Goal: Task Accomplishment & Management: Complete application form

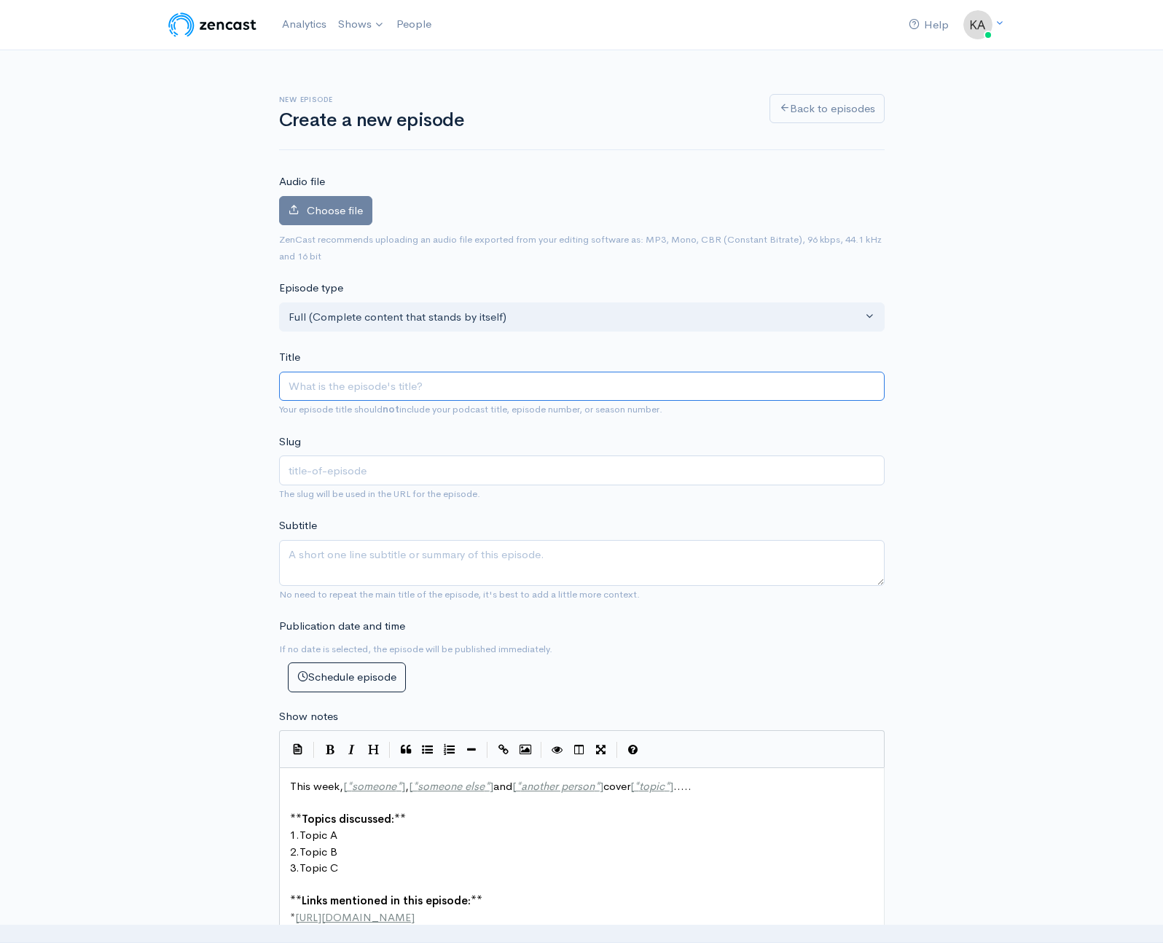
type input "S"
type input "s"
type input "So"
type input "so"
type input "Son"
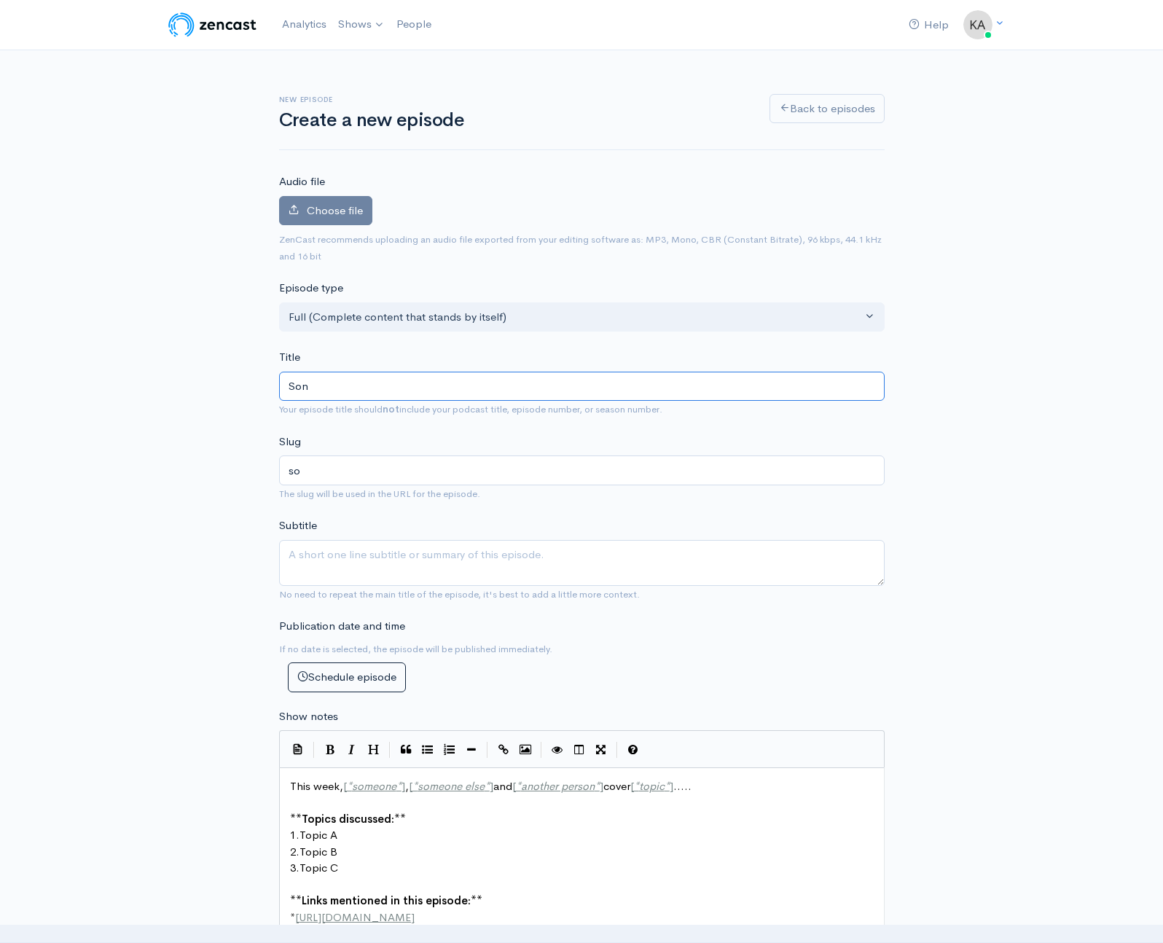
type input "son"
type input "Soni"
type input "soni"
type input "Sonia"
type input "sonia"
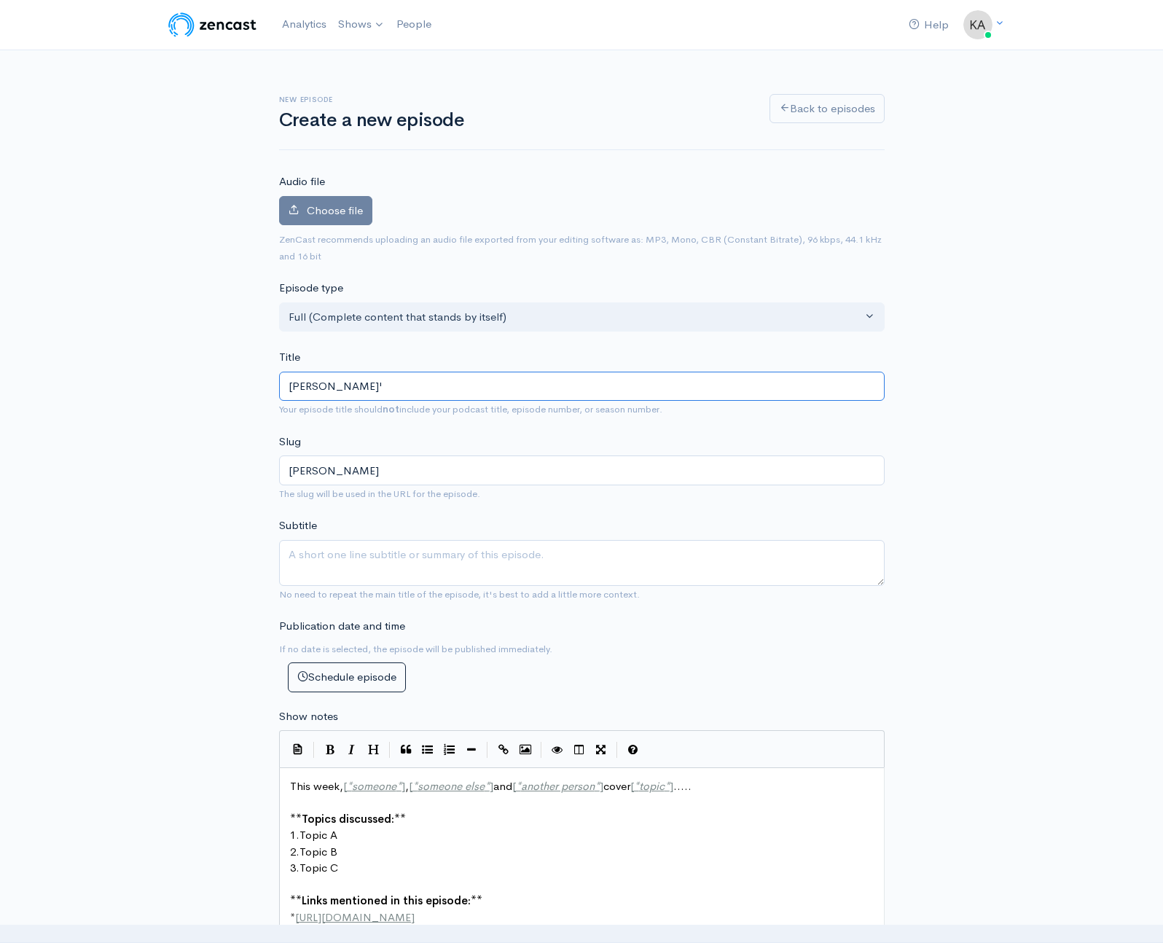
type input "Sonia's"
type input "sonias"
type input "Sonia's J"
type input "sonias-j"
type input "Sonia's Jo"
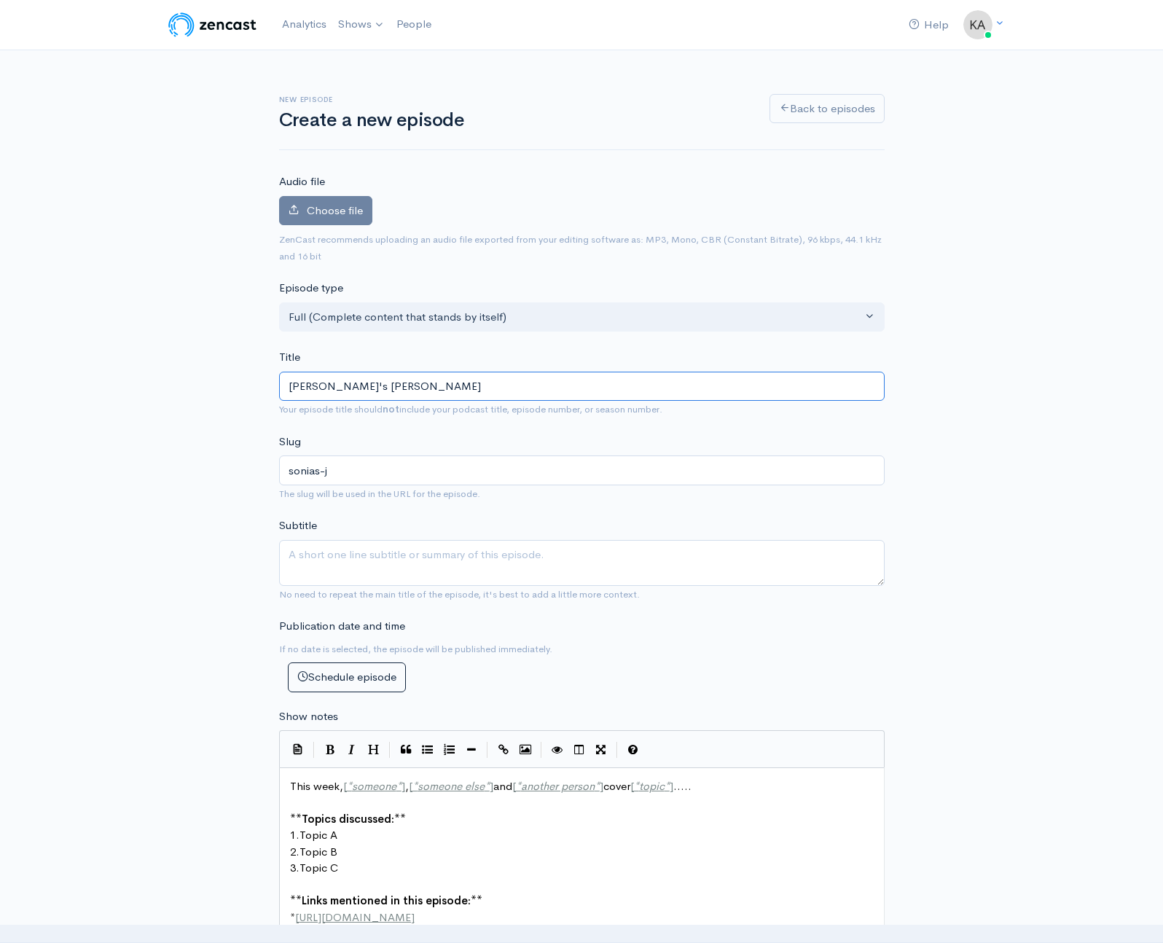
type input "sonias-jo"
type input "Sonia's Jou"
type input "sonias-jou"
type input "Sonia's Jour"
type input "sonias-jour"
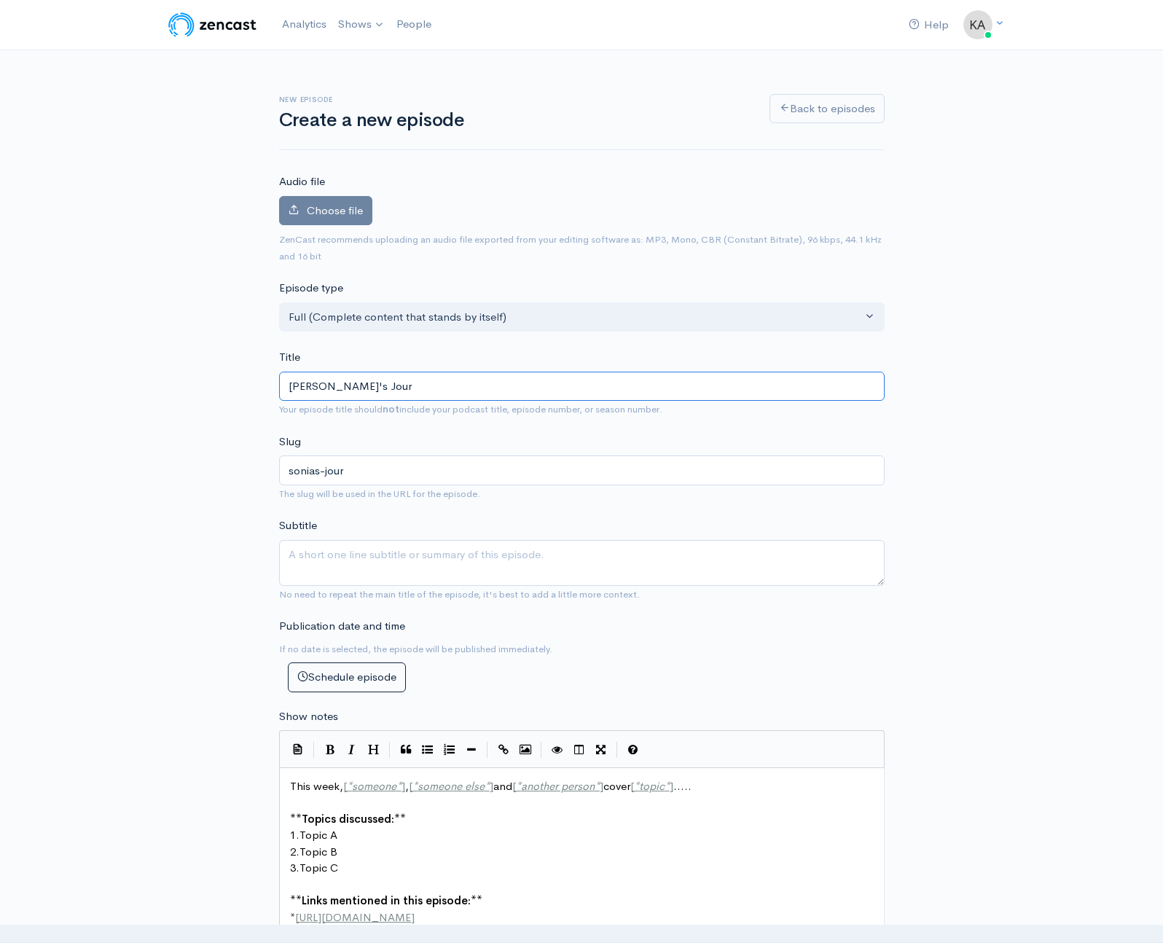
type input "Sonia's Journ"
type input "sonias-journ"
type input "Sonia's Journe"
type input "sonias-journe"
type input "Sonia's Journey"
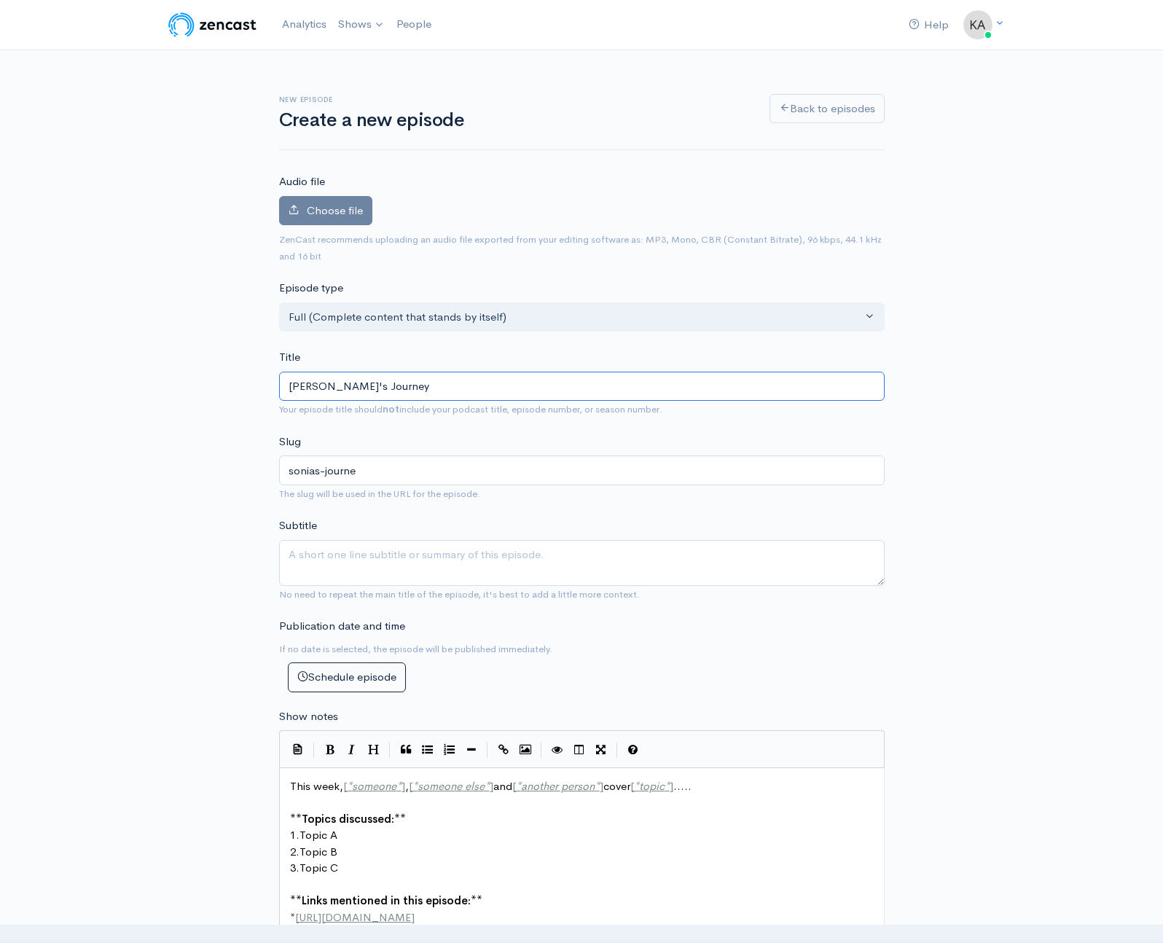
type input "sonias-journey"
type input "Sonia's JourneyL"
type input "sonias-journeyl"
type input "Sonia's Journey"
type input "sonias-journey"
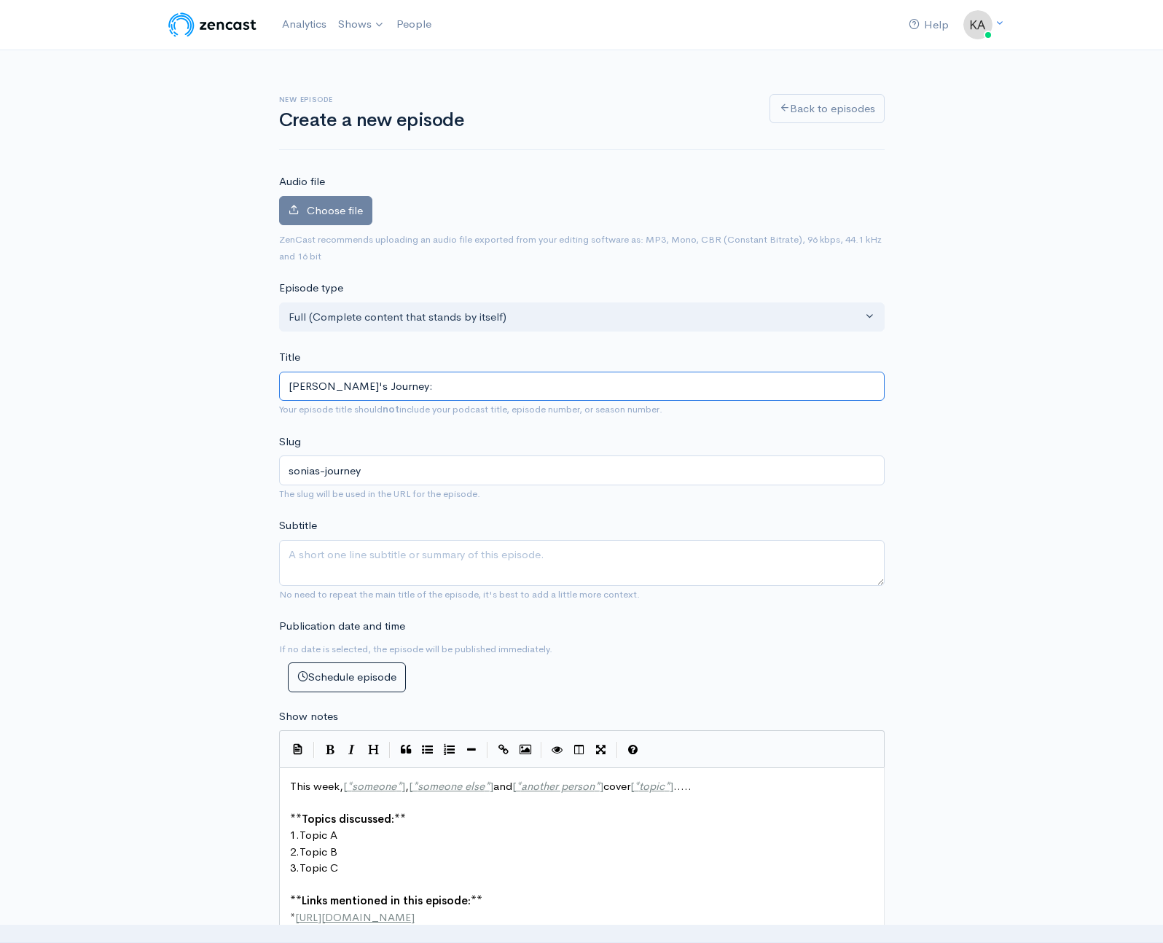
type input "Sonia's Journey: R"
type input "sonias-journey-r"
type input "Sonia's Journey: Re"
type input "sonias-journey-re"
type input "Sonia's Journey: Redf"
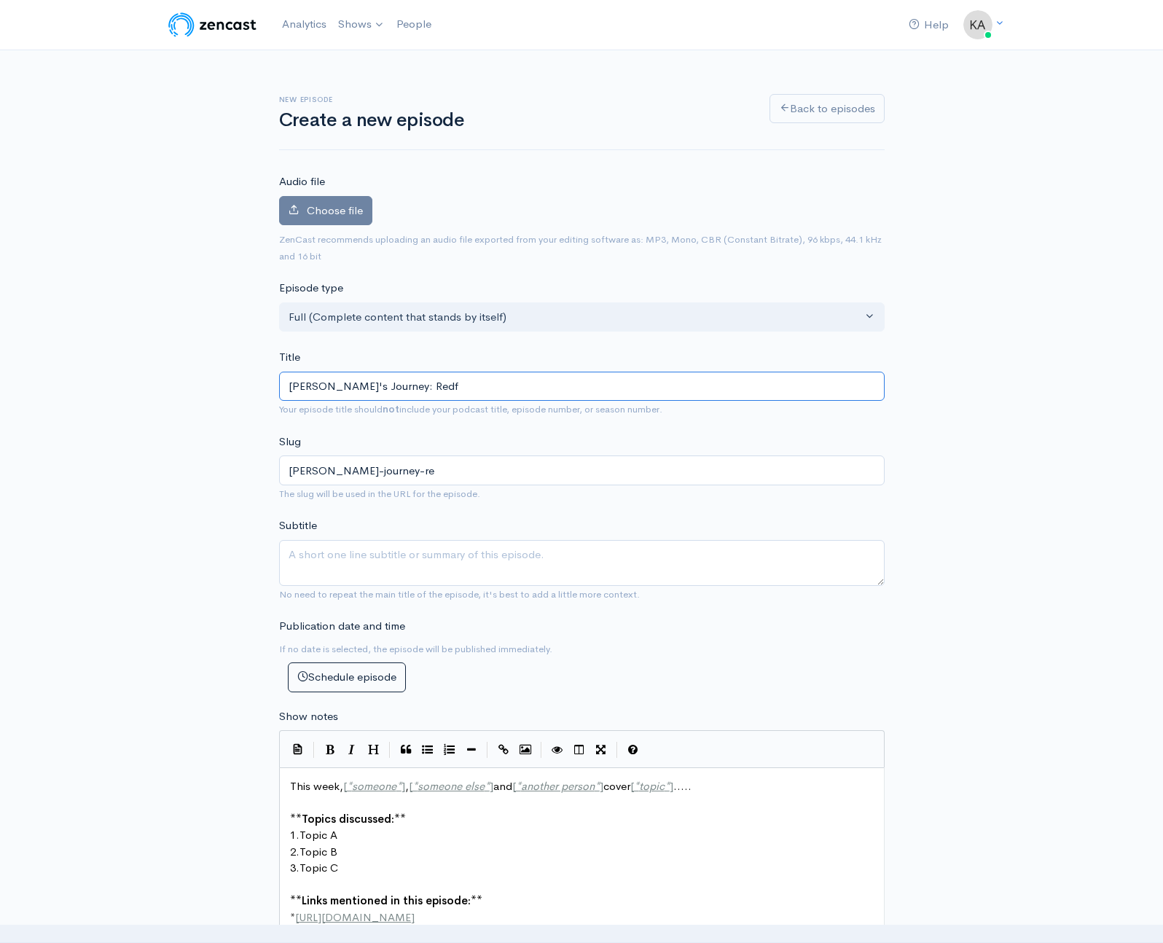
type input "sonias-journey-redf"
type input "Sonia's Journey: Red"
type input "sonias-journey-red"
type input "Sonia's Journey: Rede"
type input "sonias-journey-rede"
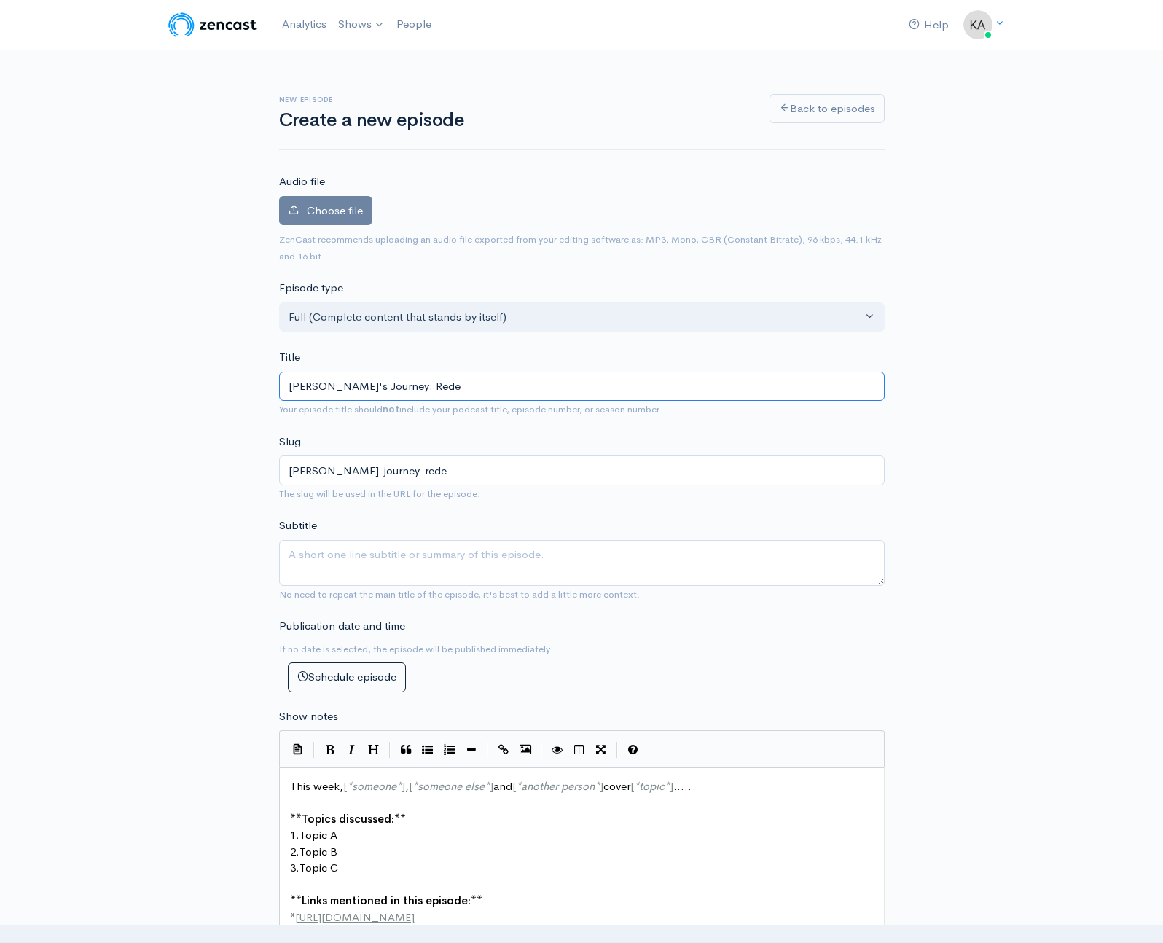
type input "Sonia's Journey: Redef"
type input "sonias-journey-redef"
type input "Sonia's Journey: Redefi"
type input "sonias-journey-redefi"
type input "Sonia's Journey: Redefin"
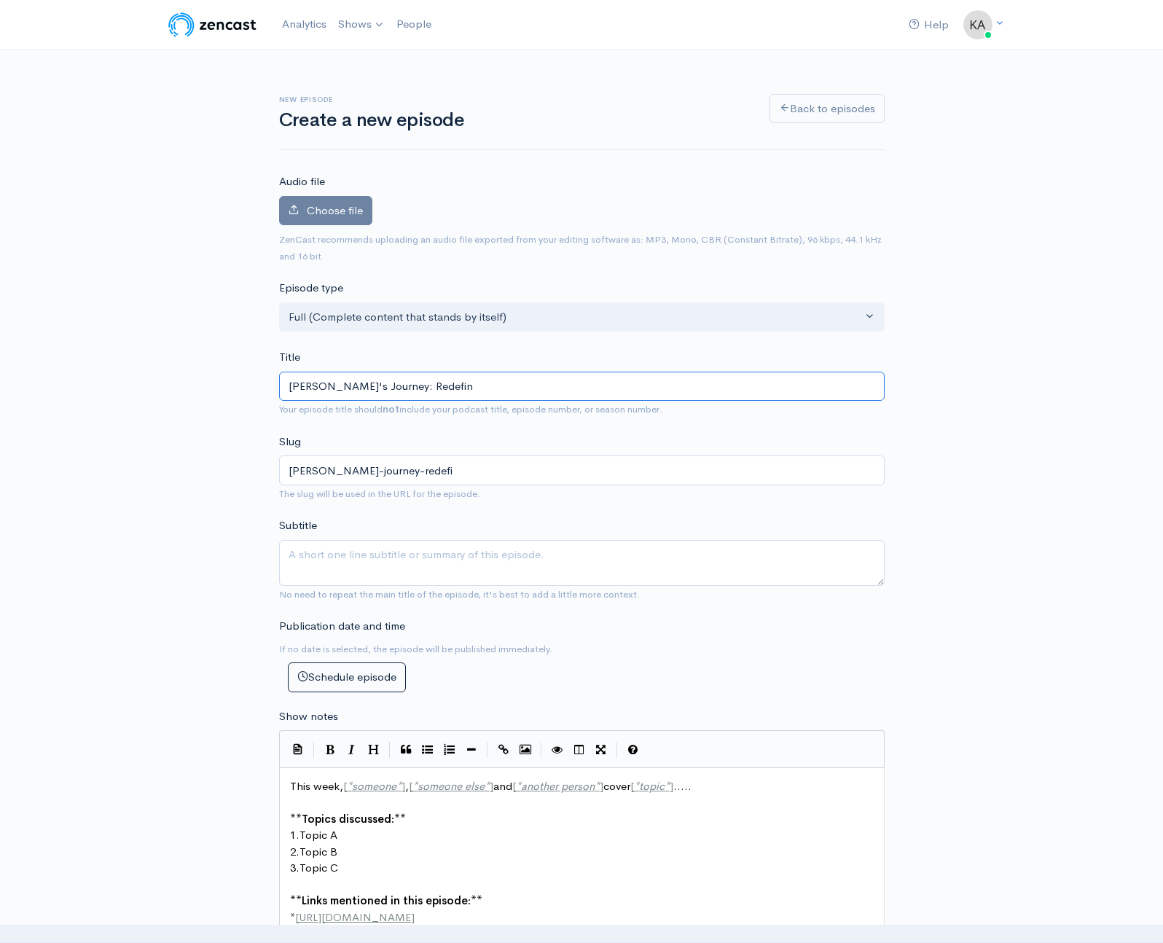
type input "sonias-journey-redefin"
type input "Sonia's Journey: Redefini"
type input "sonias-journey-redefini"
type input "Sonia's Journey: Redefinin"
type input "sonias-journey-redefinin"
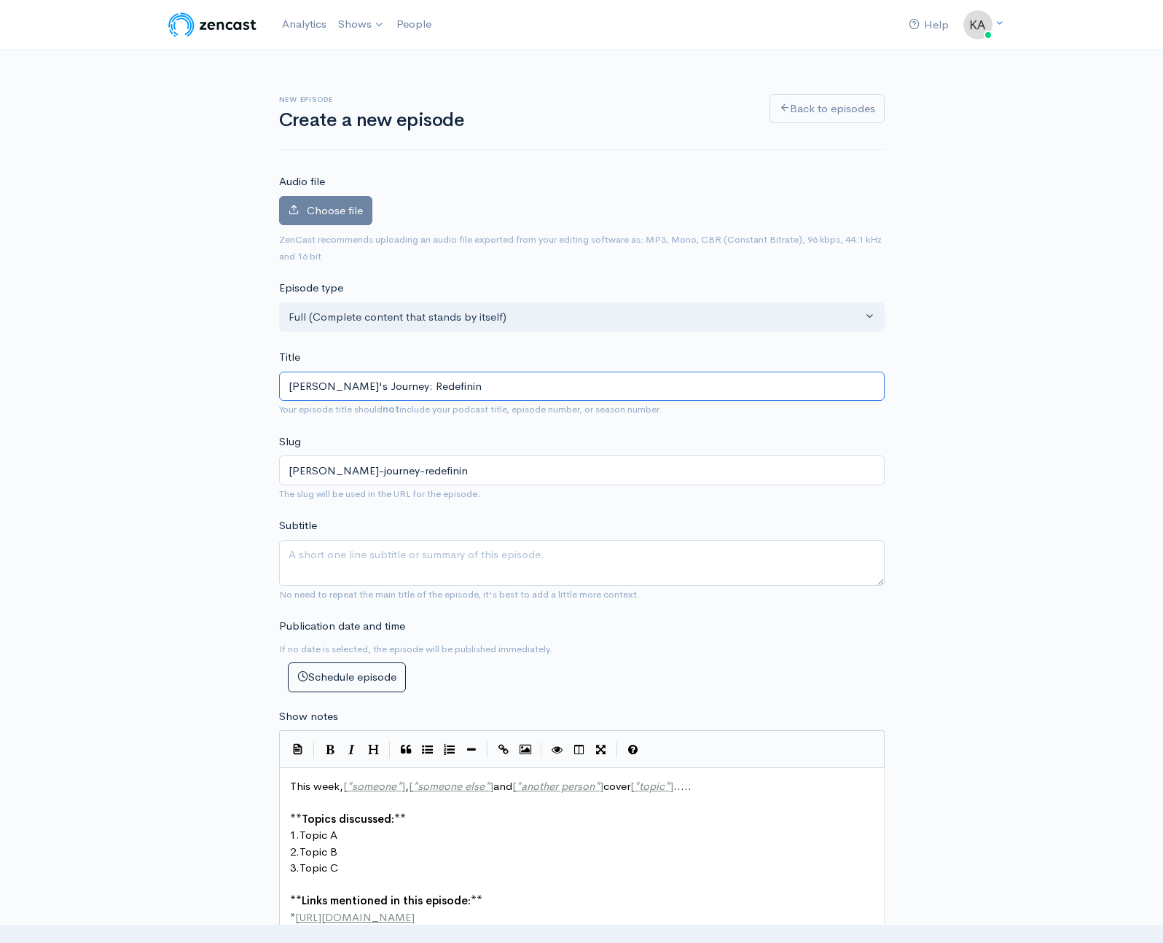
type input "Sonia's Journey: Redefining"
type input "sonias-journey-redefining"
type input "Sonia's Journey: Redefining re"
type input "sonias-journey-redefining-re"
type input "Sonia's Journey: Redefining rel"
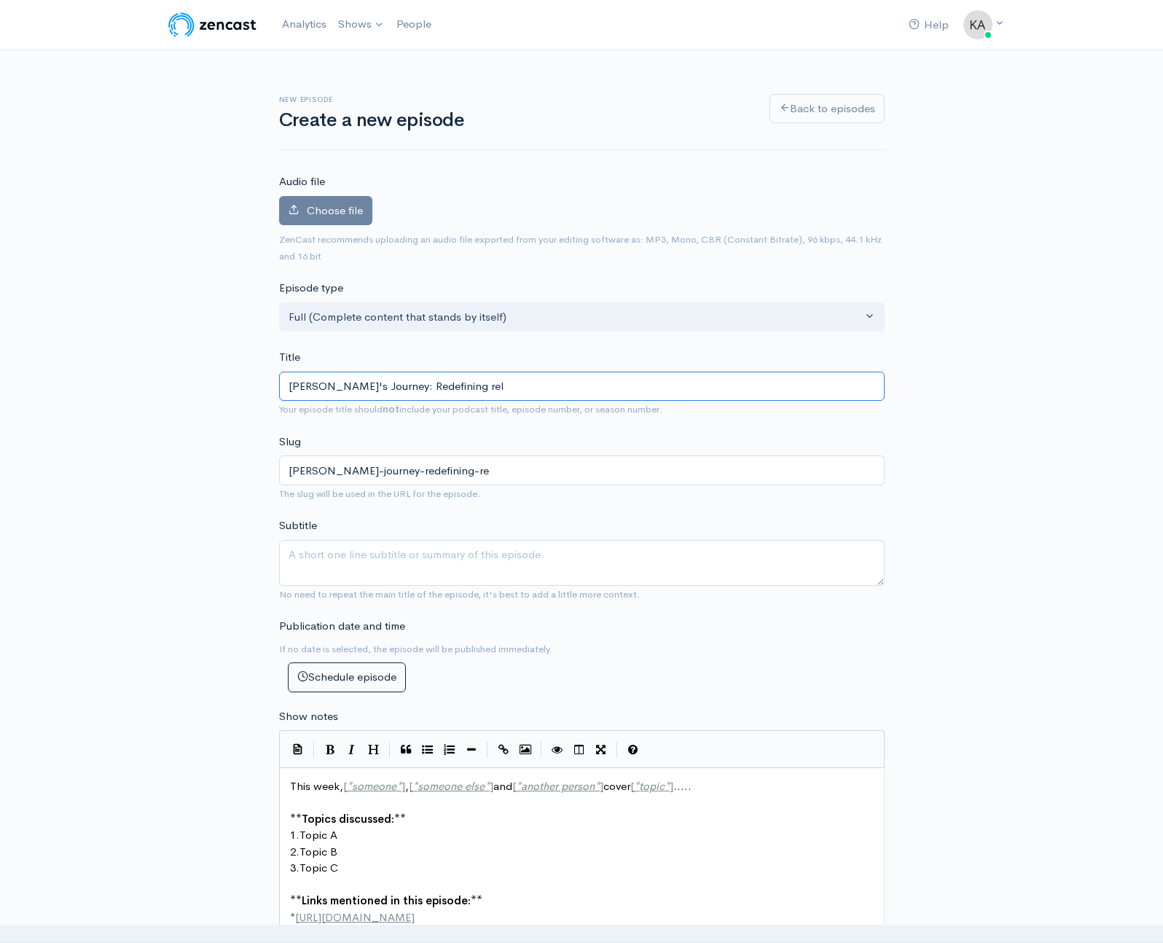
type input "sonias-journey-redefining-rel"
type input "Sonia's Journey: Redefining rela"
type input "sonias-journey-redefining-rela"
type input "Sonia's Journey: Redefining relat"
type input "sonias-journey-redefining-relat"
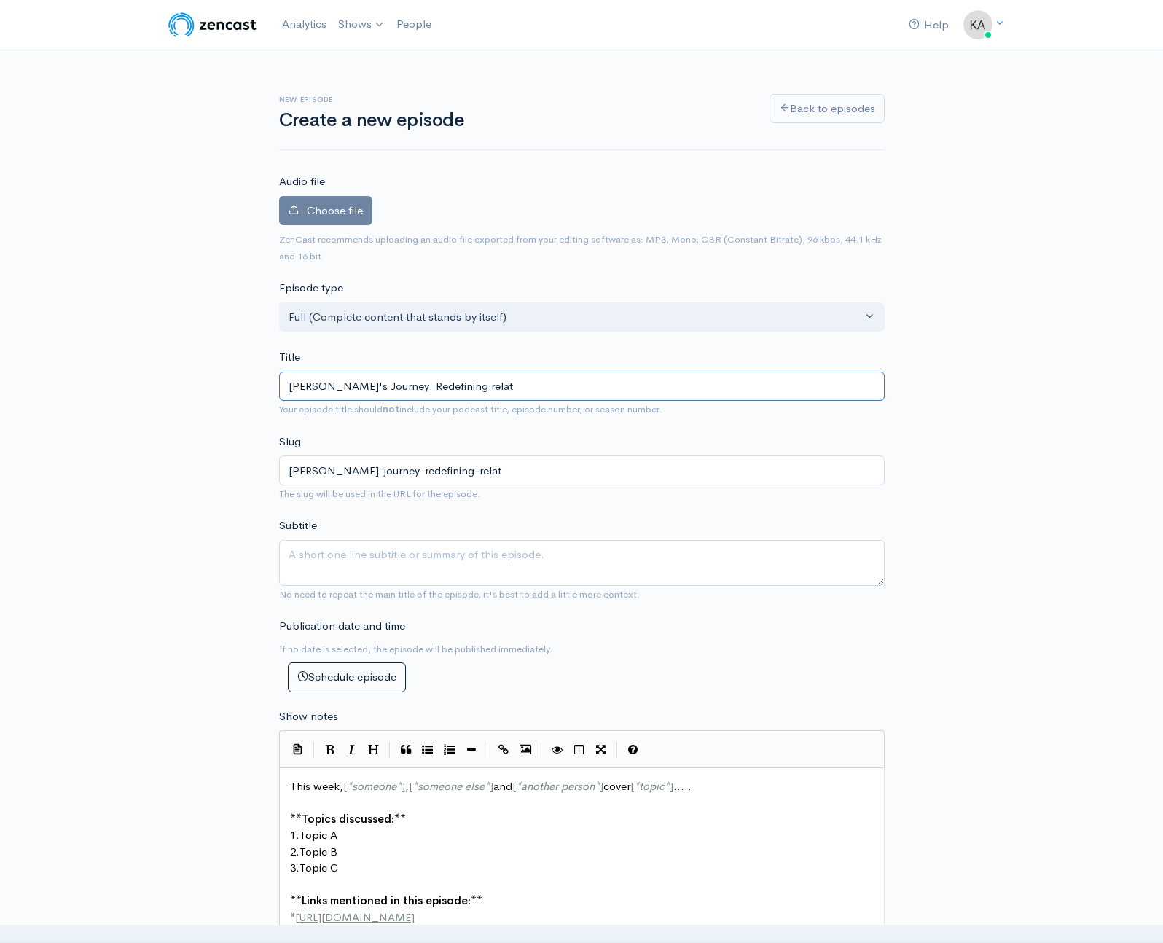
type input "Sonia's Journey: Redefining relati"
type input "sonias-journey-redefining-relati"
type input "Sonia's Journey: Redefining relatio"
type input "sonias-journey-redefining-relatio"
type input "Sonia's Journey: Redefining relation"
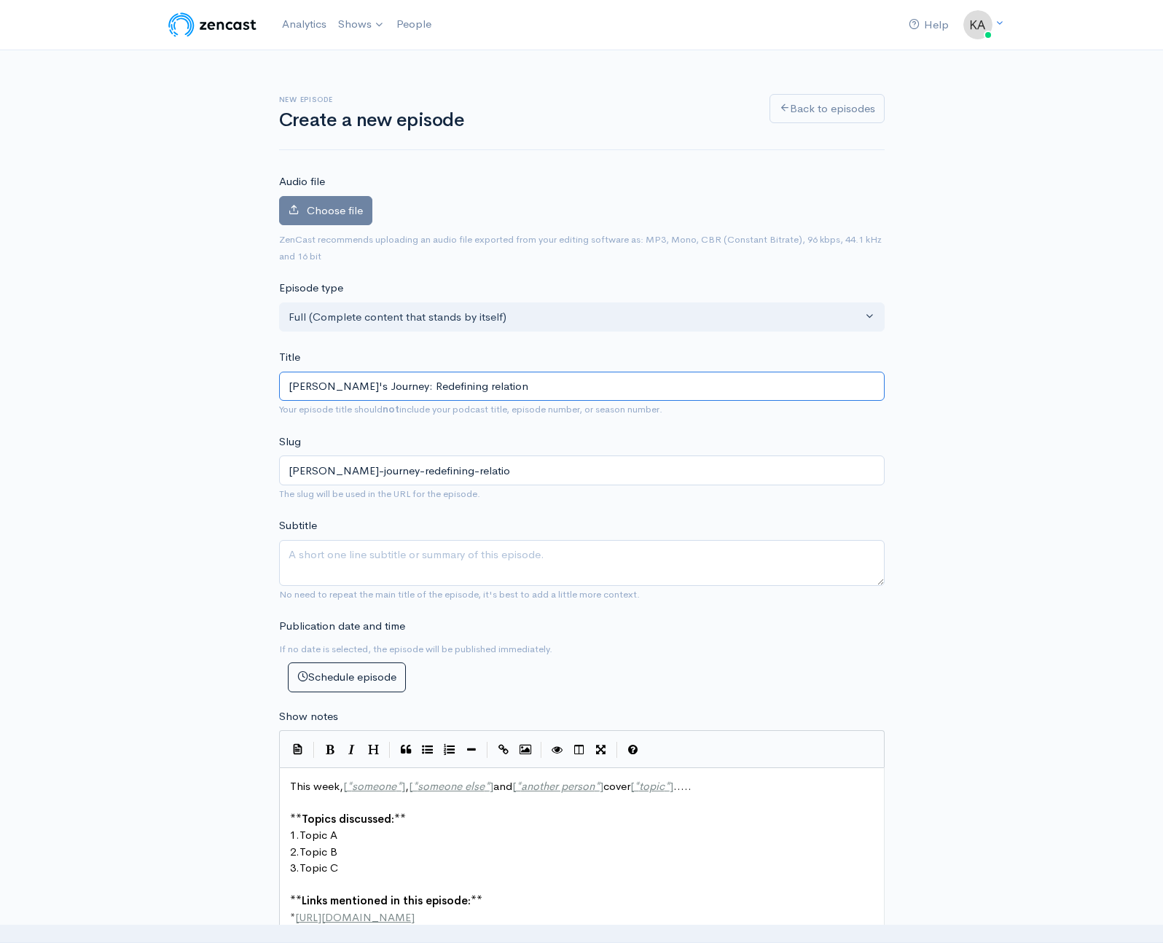
type input "sonias-journey-redefining-relation"
type input "Sonia's Journey: Redefining relations"
type input "sonias-journey-redefining-relations"
type input "Sonia's Journey: Redefining relationsh"
type input "sonias-journey-redefining-relationsh"
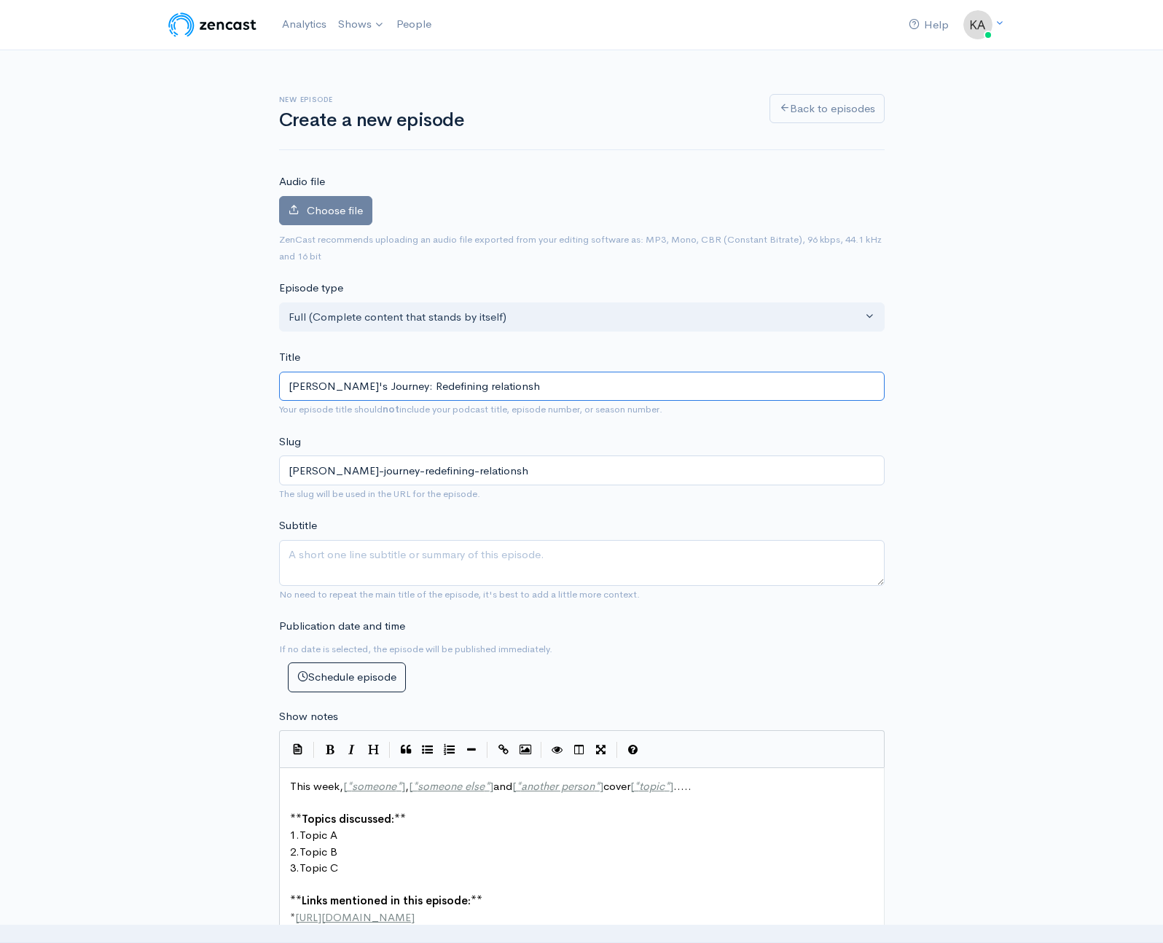
type input "Sonia's Journey: Redefining relationshi"
type input "sonias-journey-redefining-relationshi"
type input "Sonia's Journey: Redefining relationship"
type input "sonias-journey-redefining-relationship"
type input "[PERSON_NAME]'s Journey: Redefining relationships"
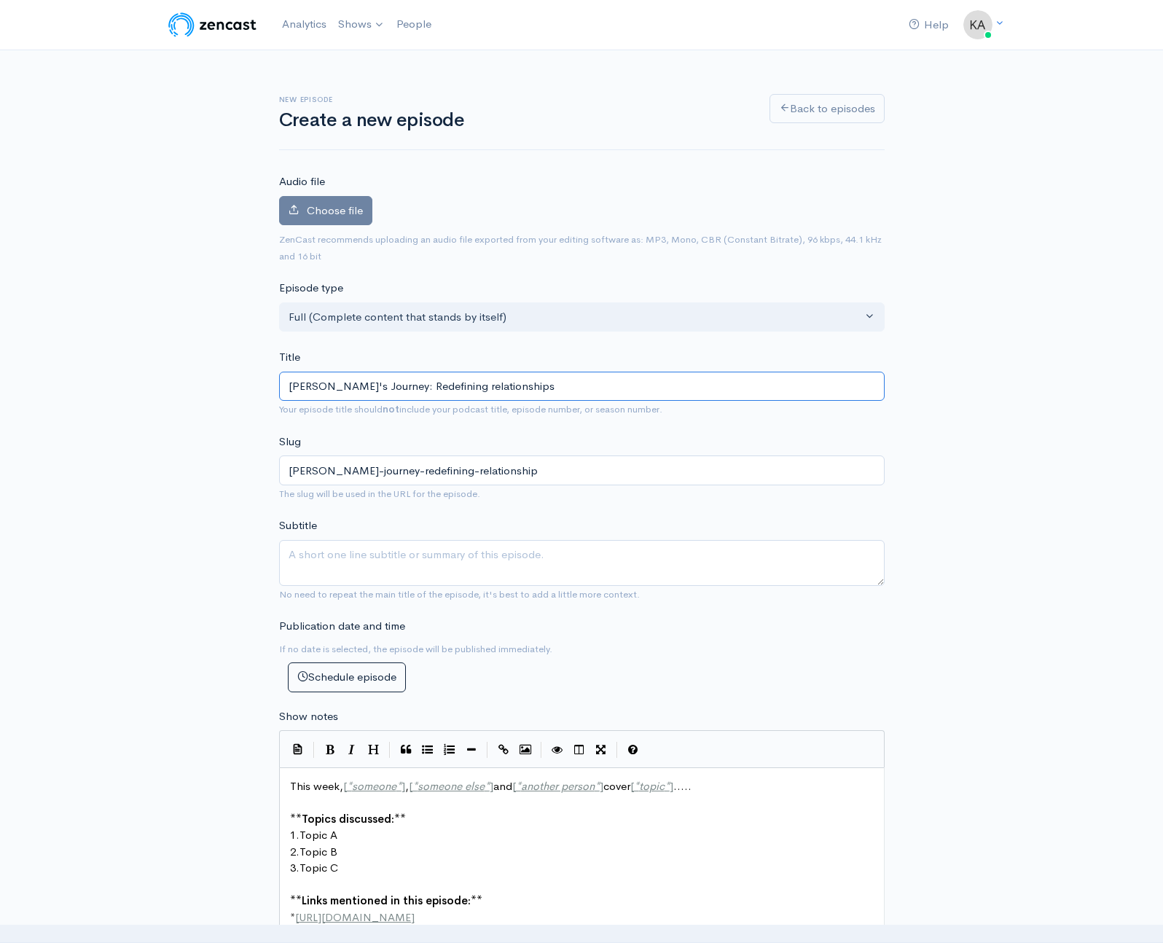
type input "sonias-journey-redefining-relationships"
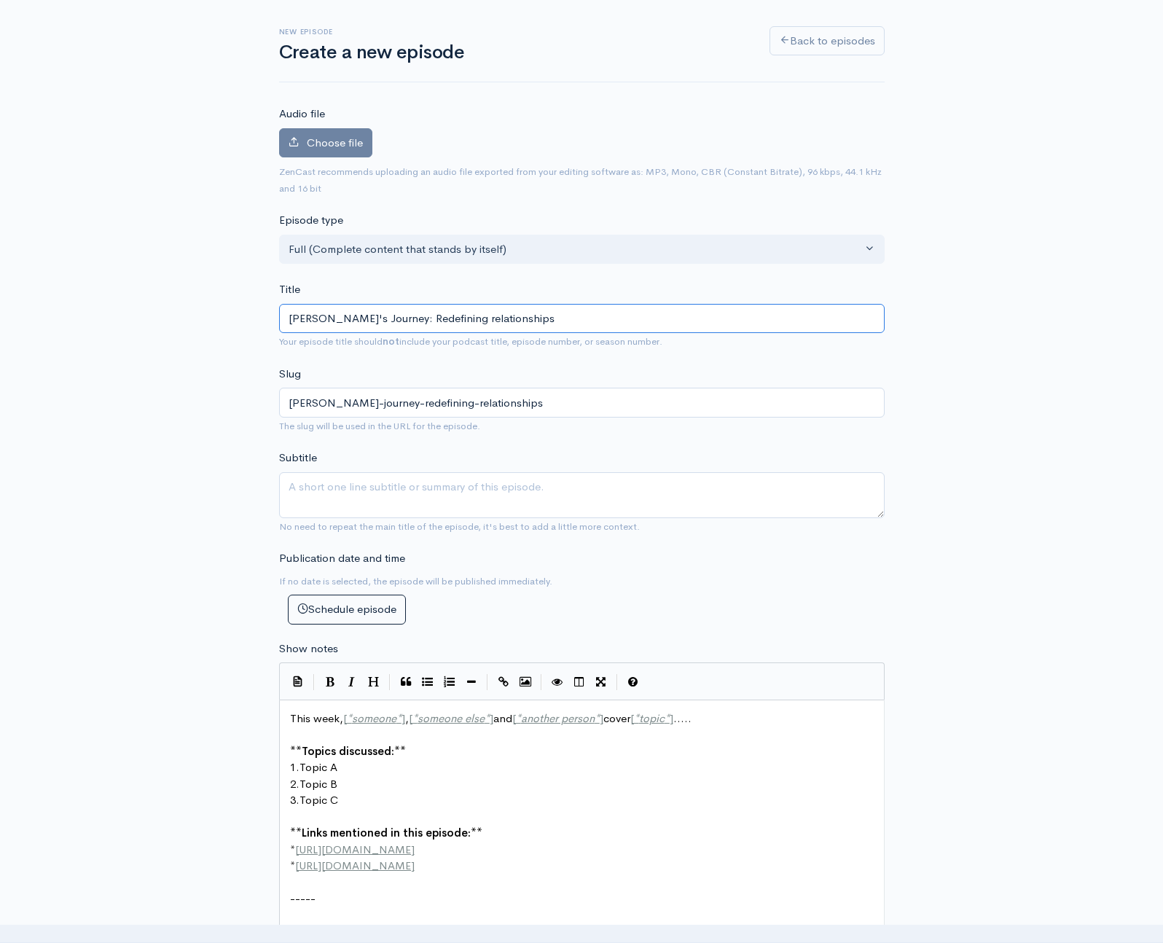
type input "[PERSON_NAME]'s Journey: Redefining relationships"
click at [355, 489] on textarea "Subtitle" at bounding box center [581, 495] width 605 height 46
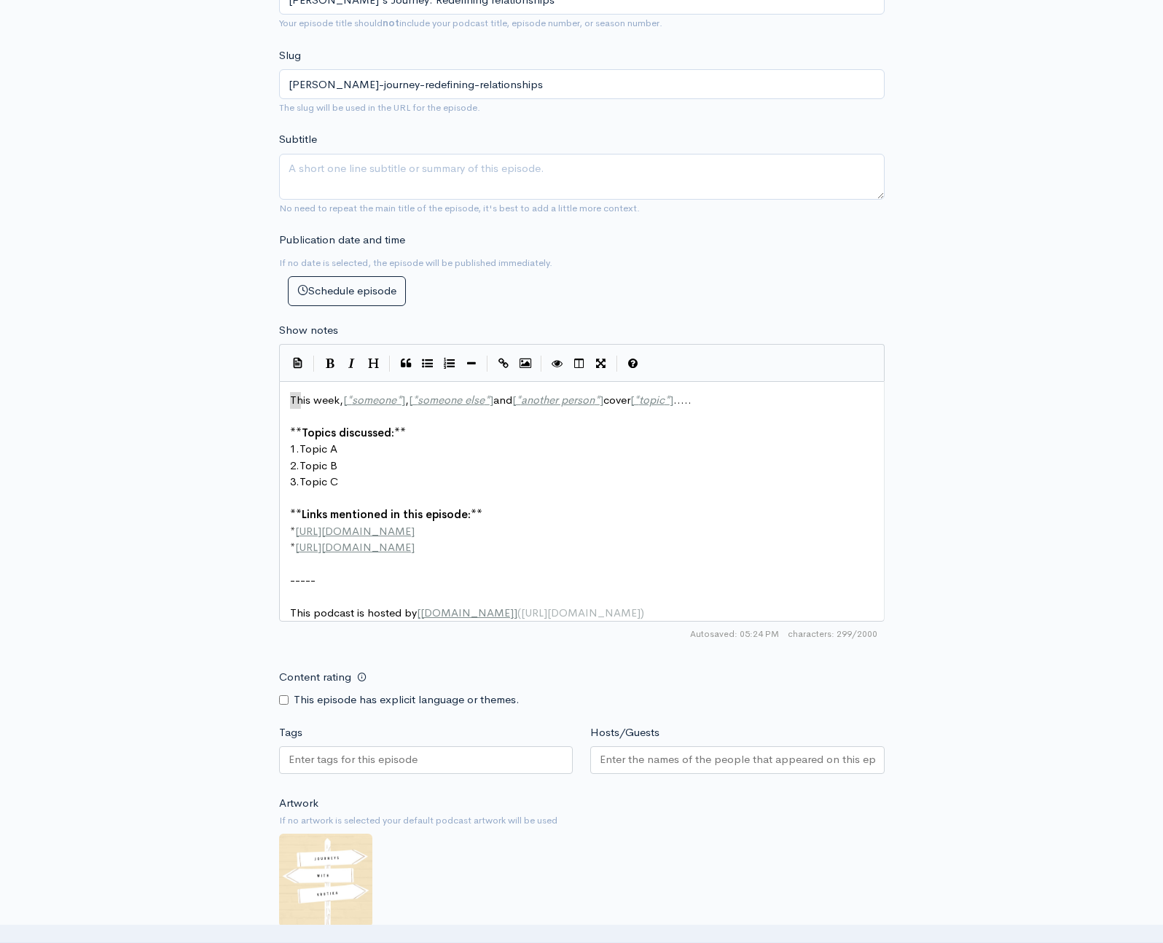
scroll to position [6, 0]
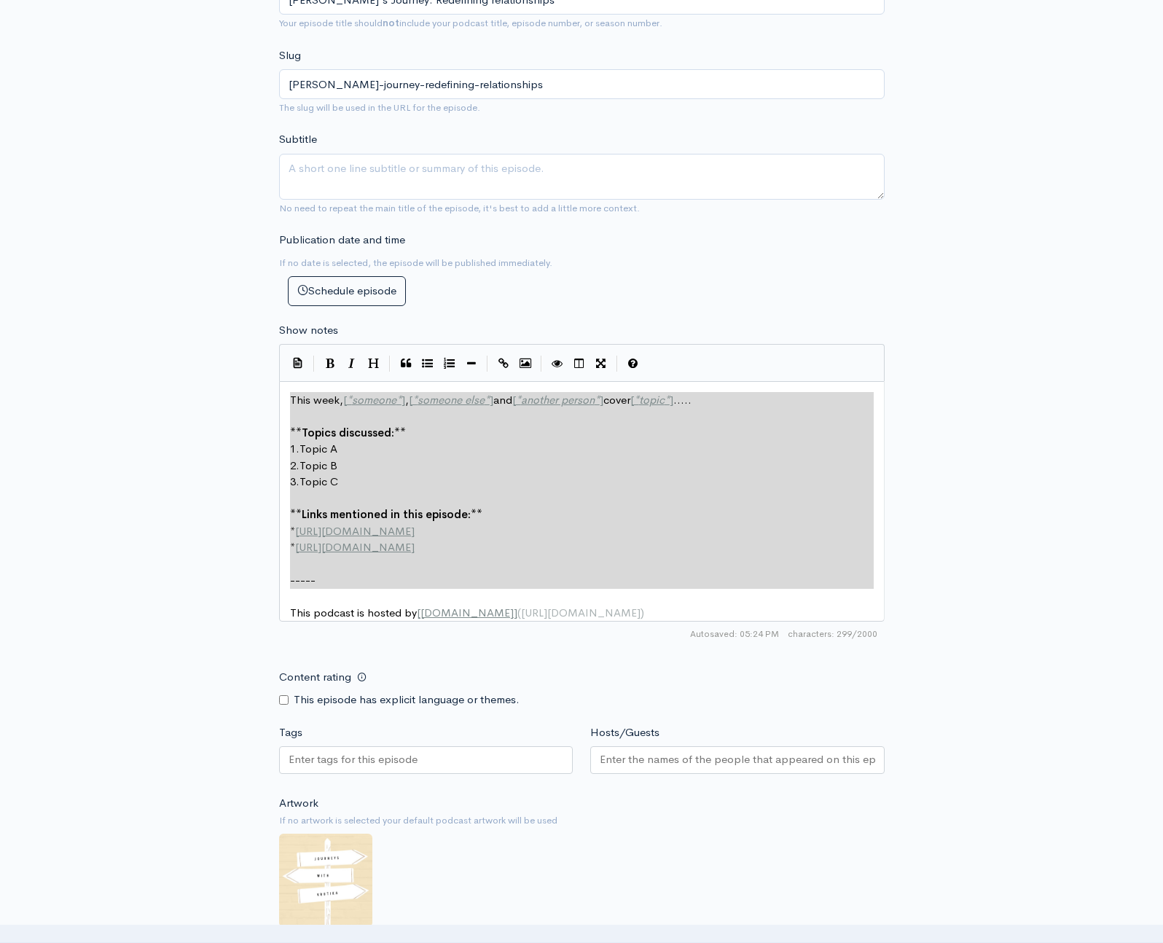
type textarea "This week, [*someone*], [*someone else*] and [*another person*] cover [*topic*]…"
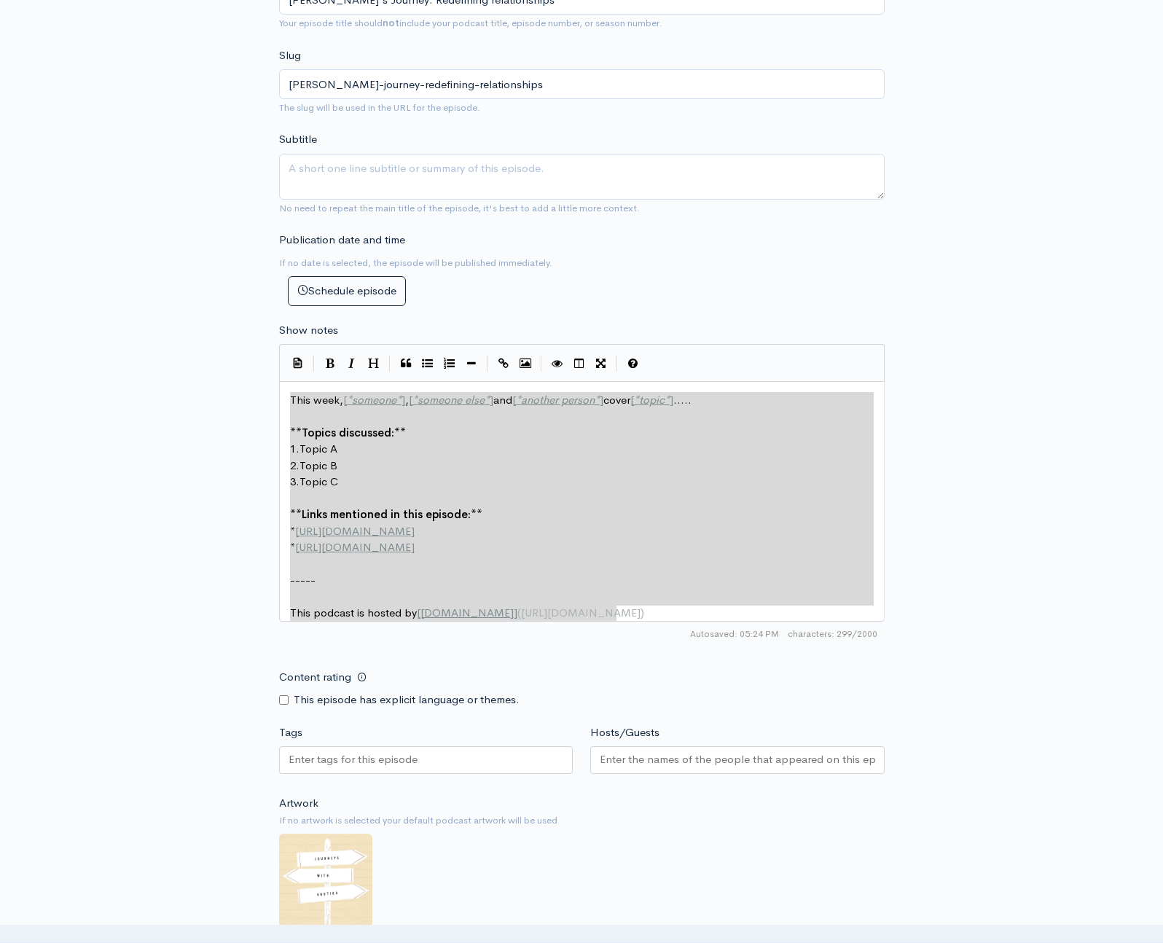
drag, startPoint x: 290, startPoint y: 396, endPoint x: 643, endPoint y: 655, distance: 437.8
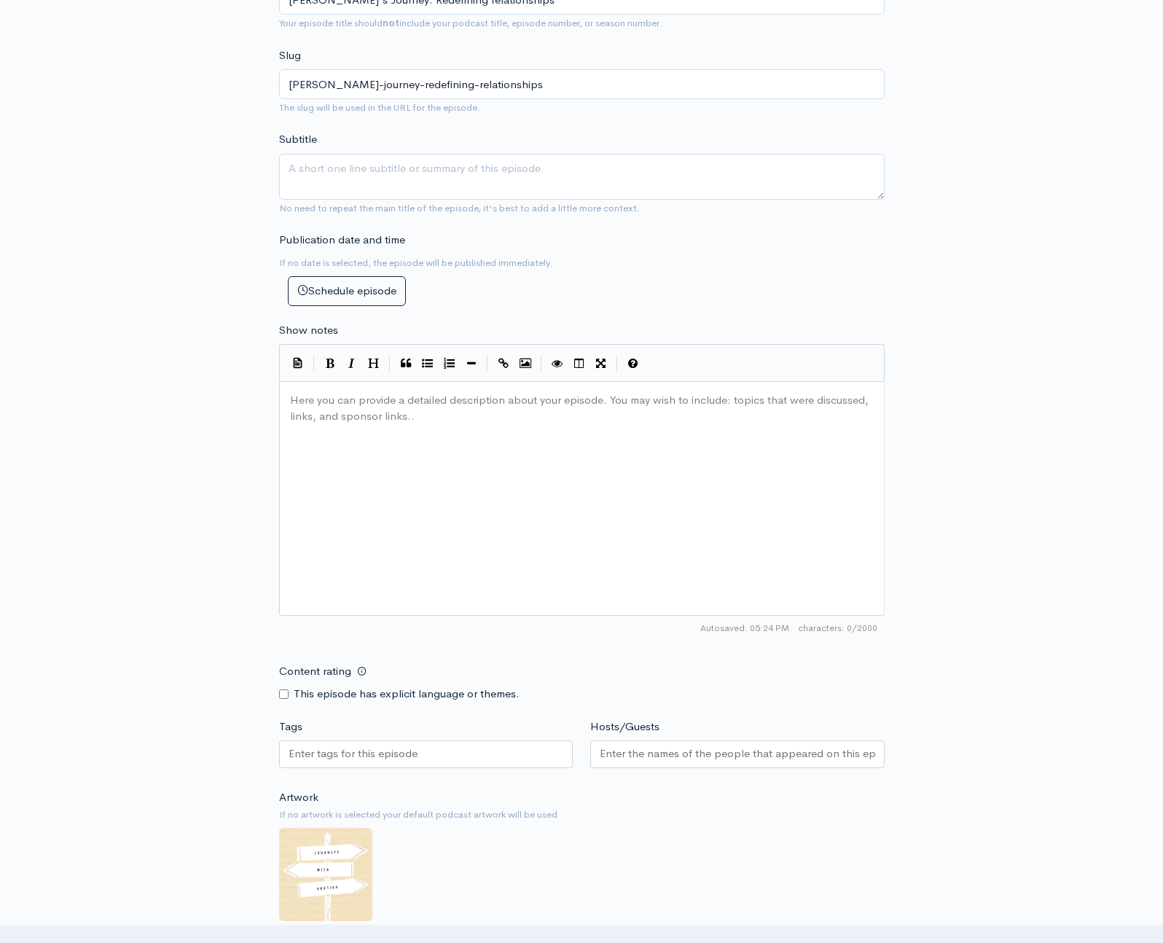
type textarea "​"
paste textarea
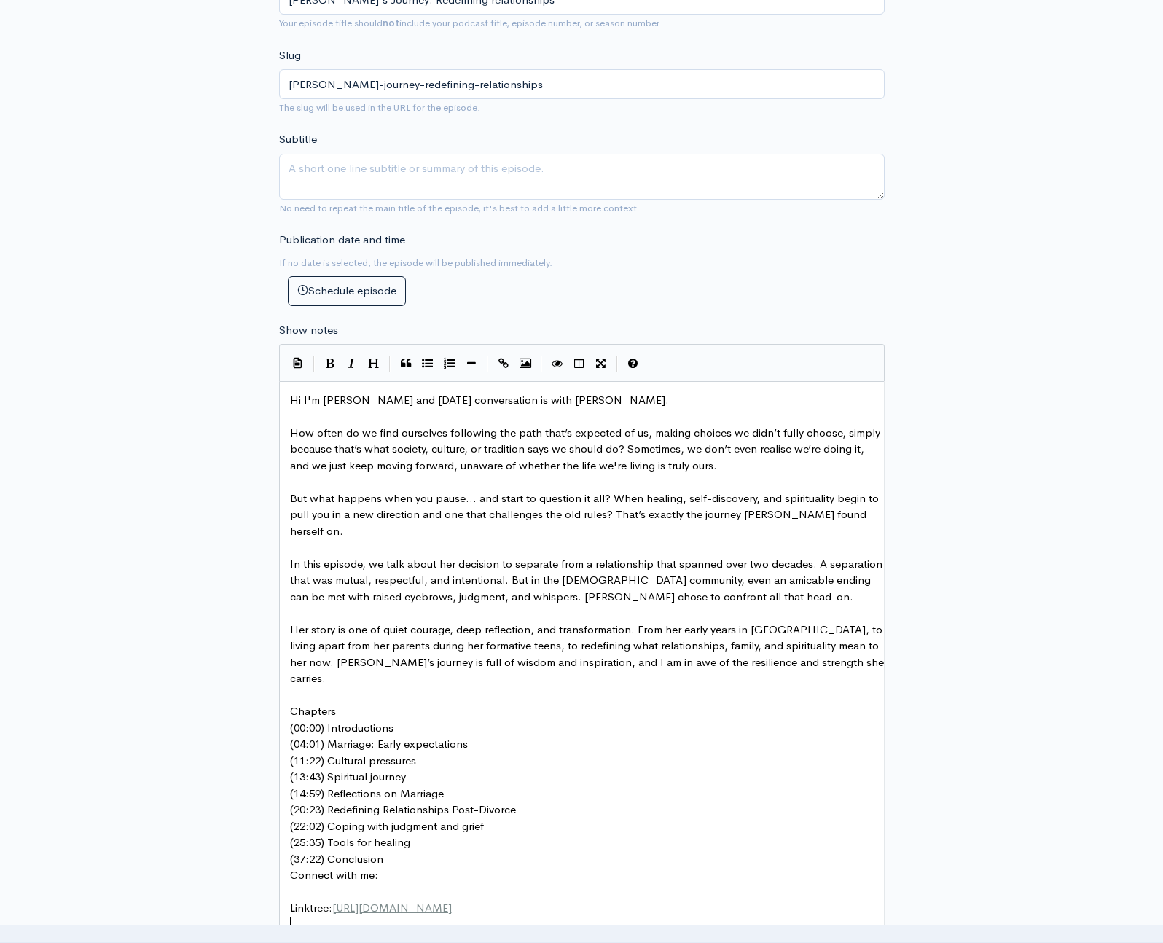
click at [302, 418] on pre at bounding box center [587, 416] width 600 height 17
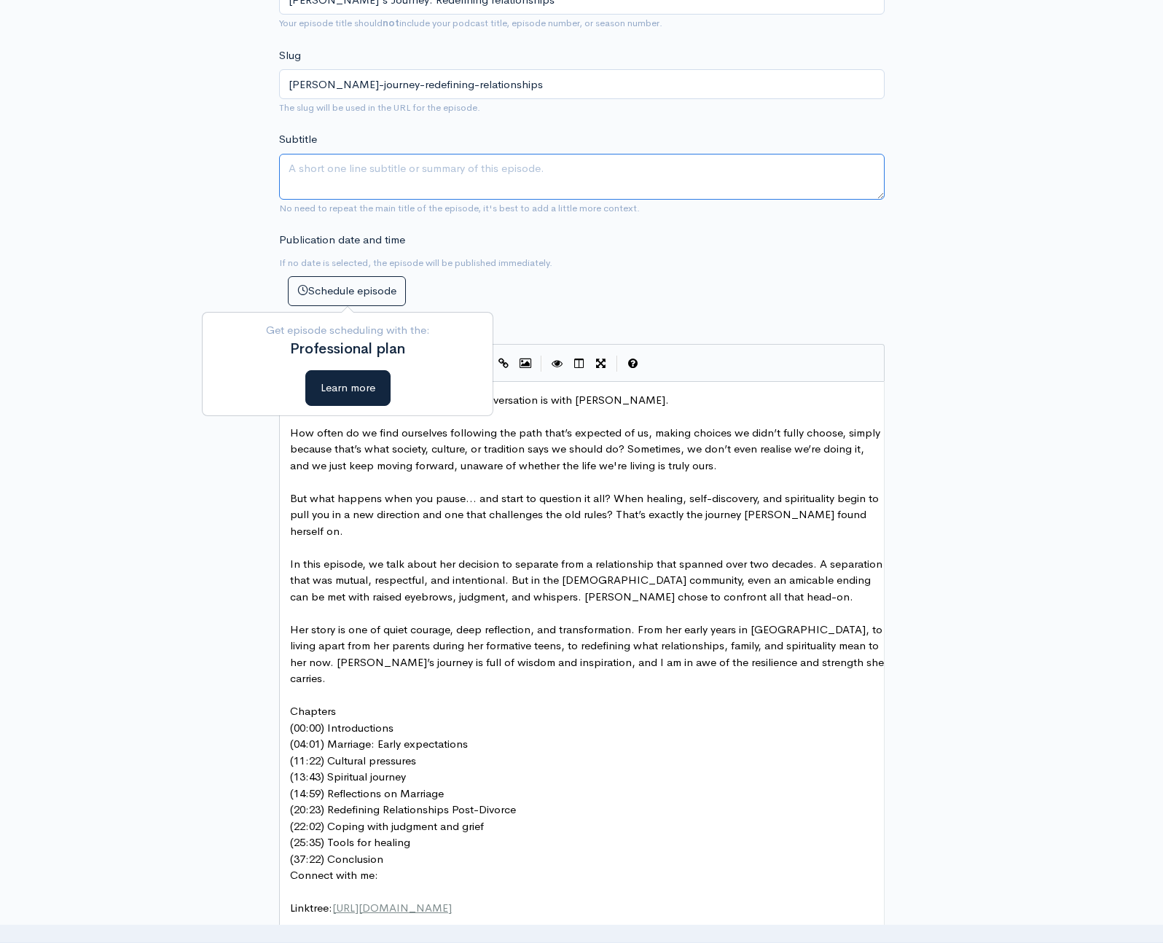
click at [334, 178] on textarea "Subtitle" at bounding box center [581, 177] width 605 height 46
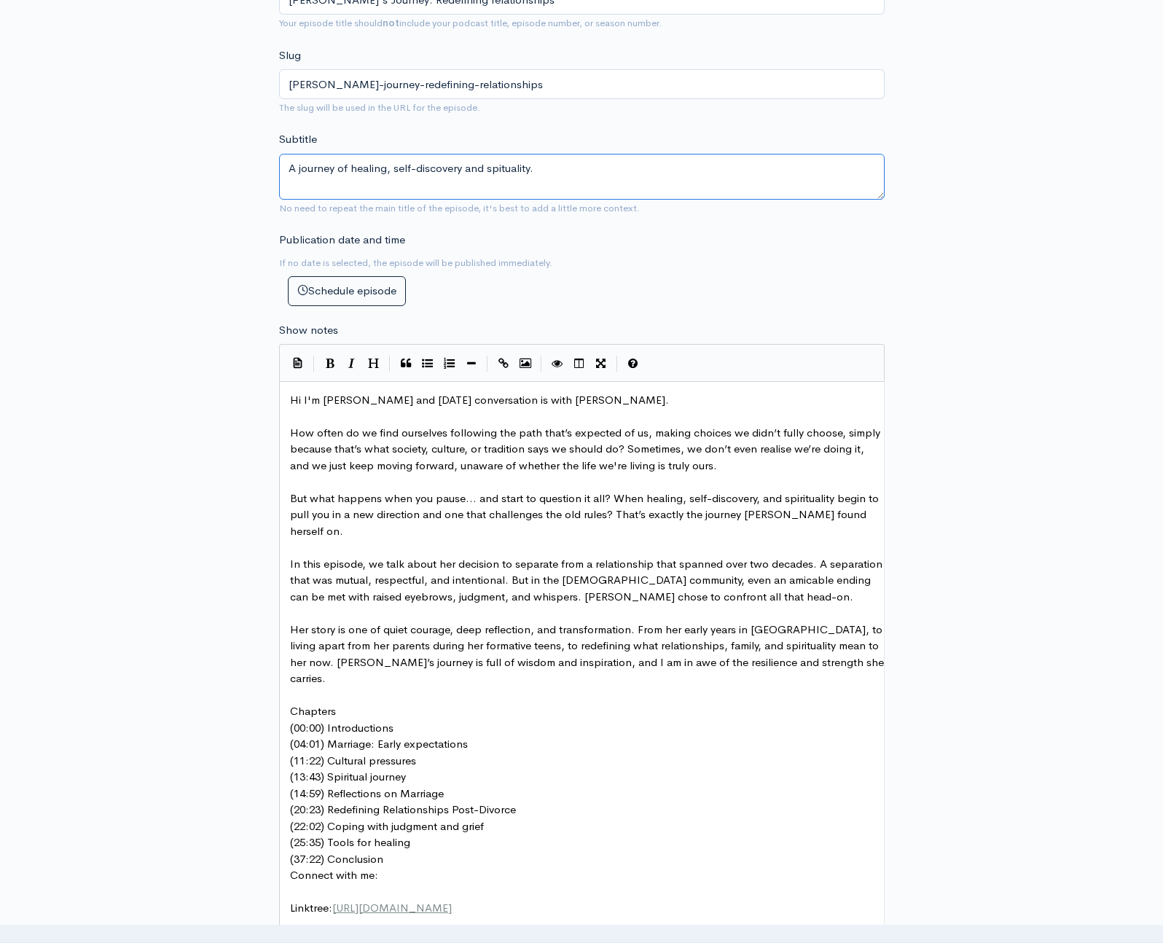
click at [496, 170] on textarea "A journey of healing, self-discovery and spituality." at bounding box center [581, 177] width 605 height 46
drag, startPoint x: 579, startPoint y: 173, endPoint x: 572, endPoint y: 165, distance: 10.8
click at [580, 171] on textarea "A journey of healing, self-discovery and spirituality." at bounding box center [581, 177] width 605 height 46
click at [370, 186] on textarea "A journey of healing, self-discovery and spirituality. A story of quiet courage…" at bounding box center [581, 177] width 605 height 46
click at [496, 188] on textarea "A journey of healing, self-discovery and spirituality. A story of quiet courage…" at bounding box center [581, 177] width 605 height 46
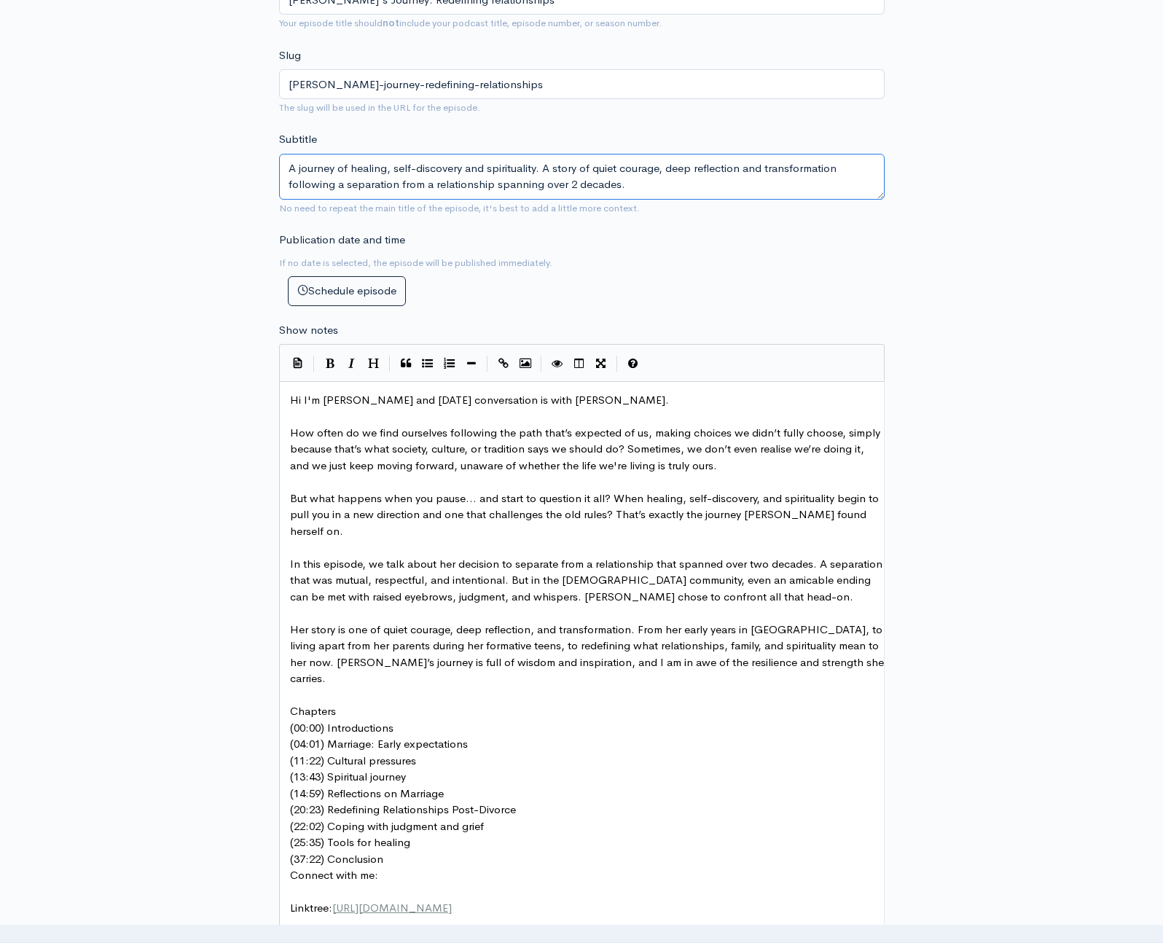
click at [629, 185] on textarea "A journey of healing, self-discovery and spirituality. A story of quiet courage…" at bounding box center [581, 177] width 605 height 46
type textarea "A journey of healing, self-discovery and spirituality. A story of quiet courage…"
type textarea "Chapters"
drag, startPoint x: 342, startPoint y: 678, endPoint x: 299, endPoint y: 676, distance: 42.3
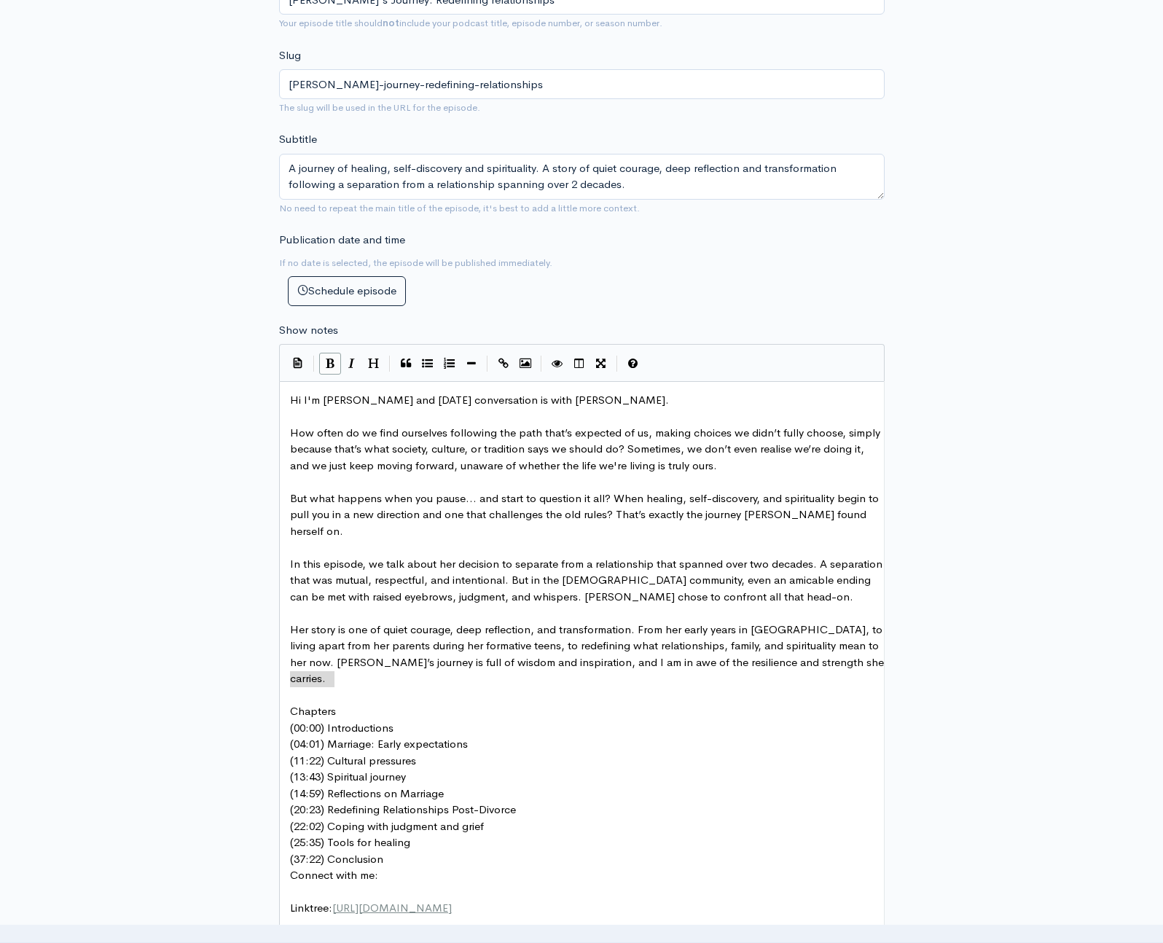
click at [332, 372] on button "Bold" at bounding box center [330, 364] width 22 height 22
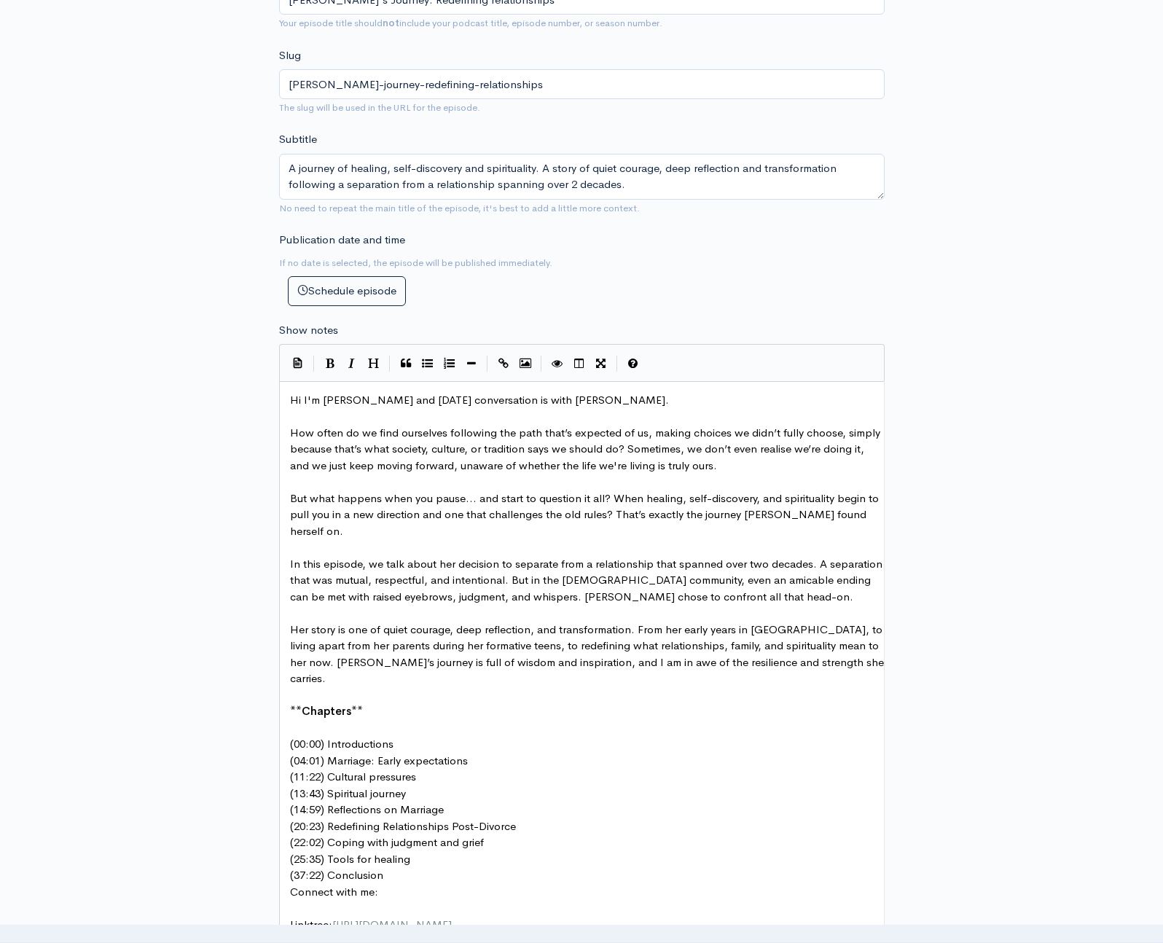
click at [396, 736] on span at bounding box center [397, 743] width 3 height 14
click at [477, 769] on pre "(04:01) Marriage: Early expectations" at bounding box center [587, 777] width 600 height 17
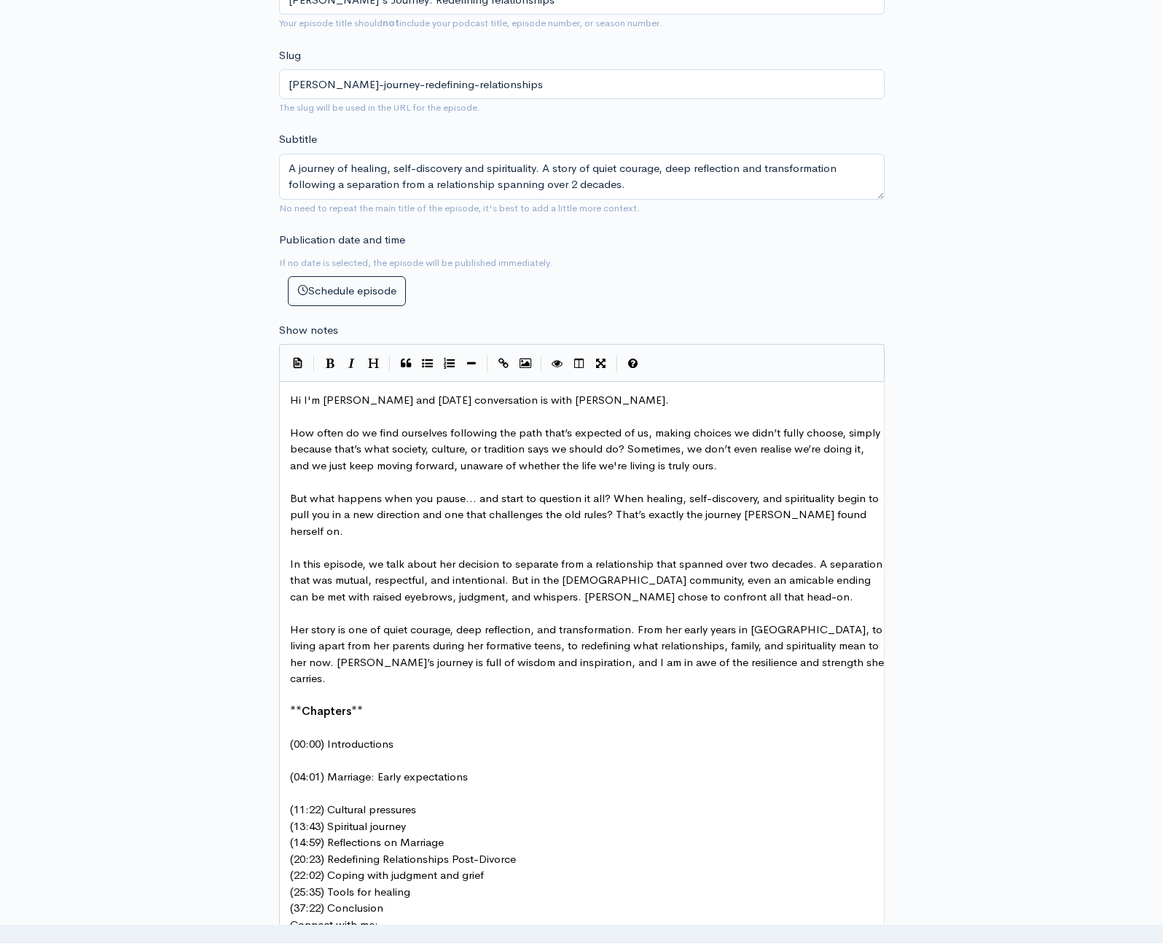
click at [416, 802] on span "(11:22) Cultural pressures" at bounding box center [353, 809] width 126 height 14
click at [420, 834] on pre "(13:43) Spiritual journey" at bounding box center [587, 842] width 600 height 17
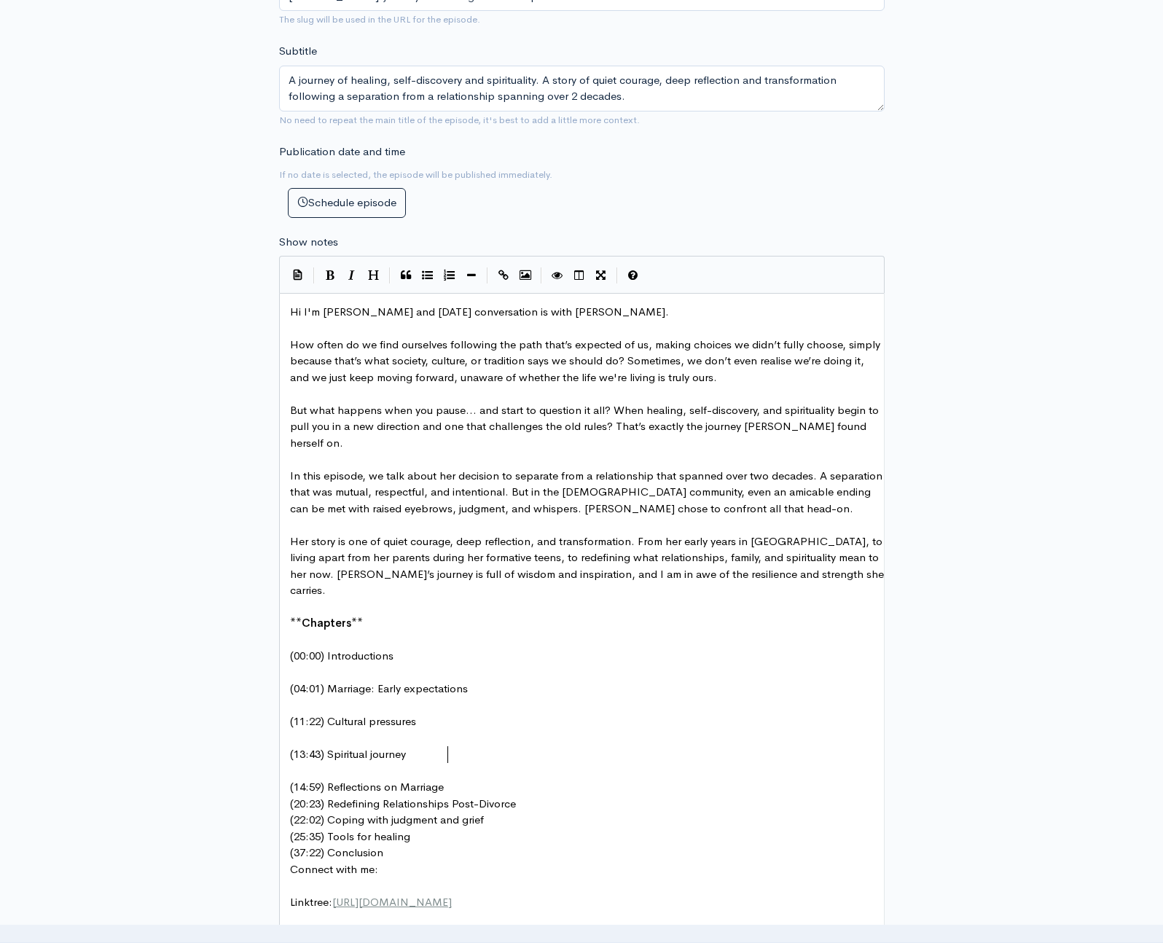
click at [450, 779] on pre "(14:59) Reflections on Marriage" at bounding box center [587, 787] width 600 height 17
click at [522, 812] on pre "(20:23) Redefining Relationships Post-Divorce" at bounding box center [587, 820] width 600 height 17
click at [501, 844] on pre "(22:02) Coping with judgment and grief" at bounding box center [587, 852] width 600 height 17
click at [447, 861] on pre "​" at bounding box center [587, 869] width 600 height 17
click at [428, 877] on pre "(25:35) Tools for healing" at bounding box center [587, 885] width 600 height 17
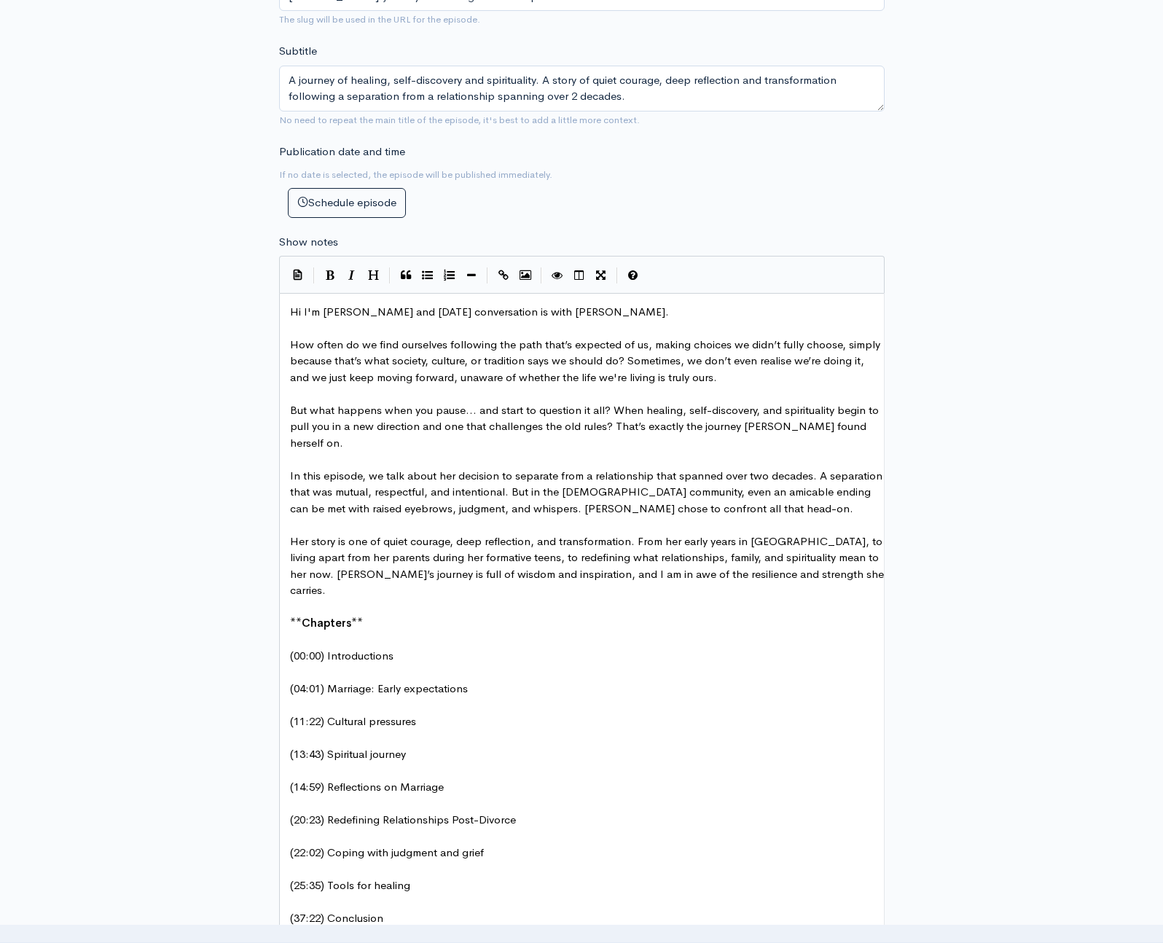
type textarea "(37:22) Conclusion"
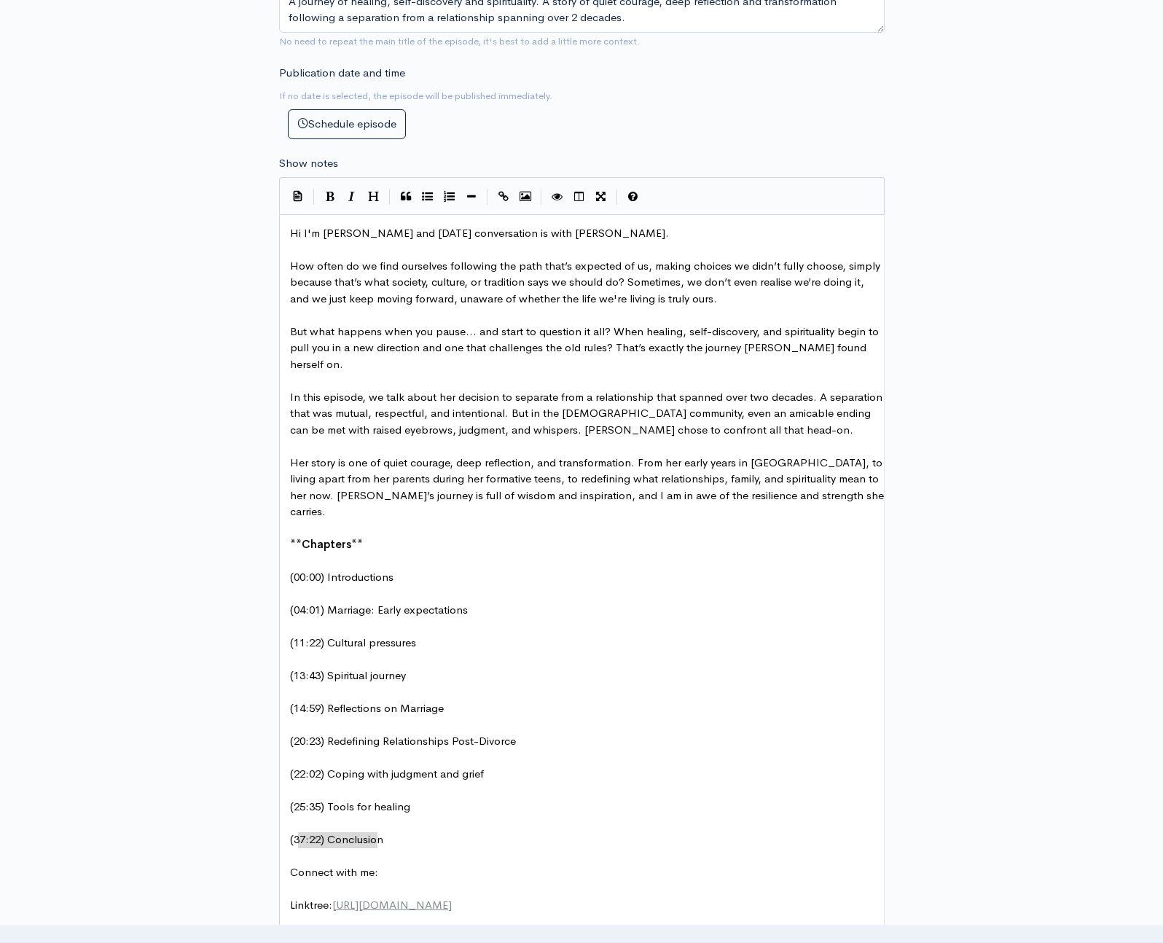
type textarea "Connect with me:"
drag, startPoint x: 392, startPoint y: 846, endPoint x: 283, endPoint y: 840, distance: 108.7
click at [333, 200] on icon "Bold" at bounding box center [330, 196] width 9 height 11
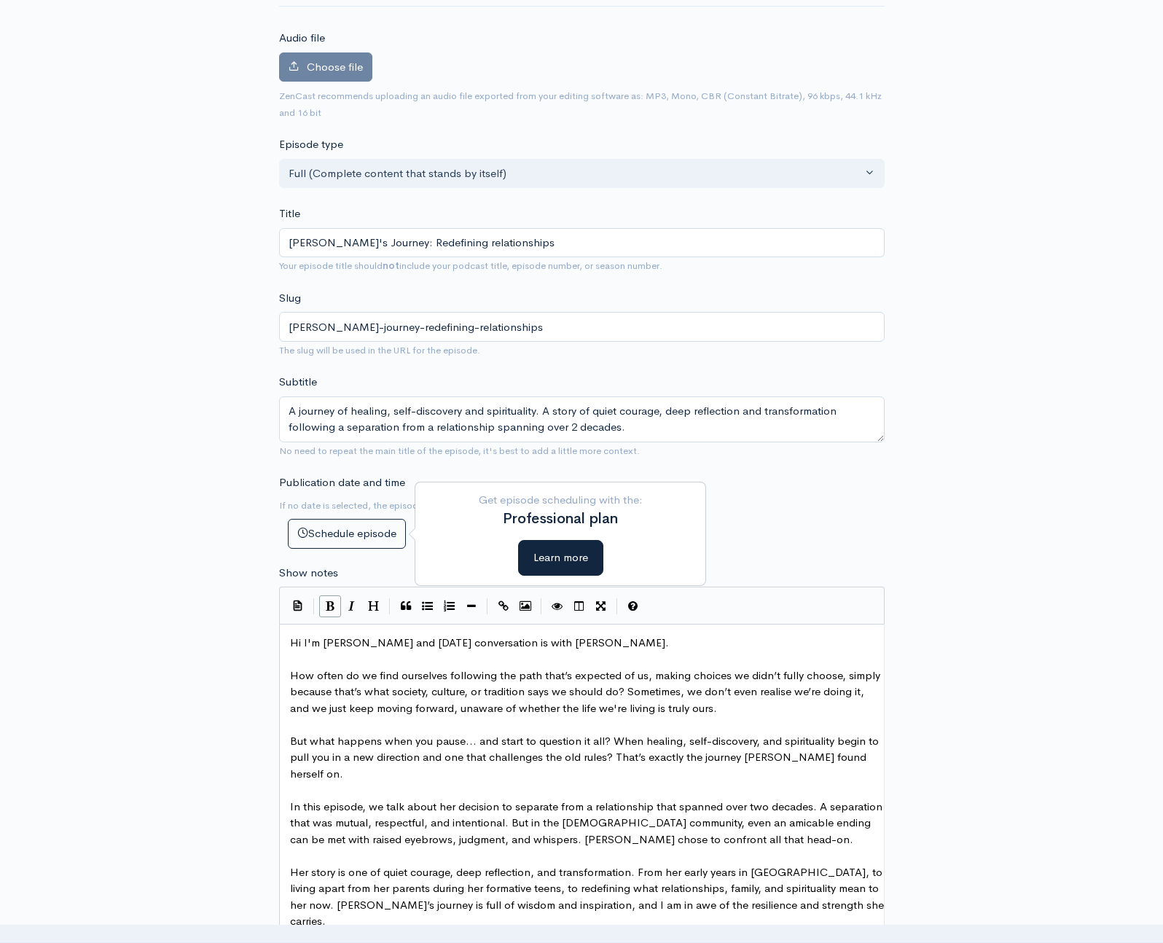
scroll to position [0, 0]
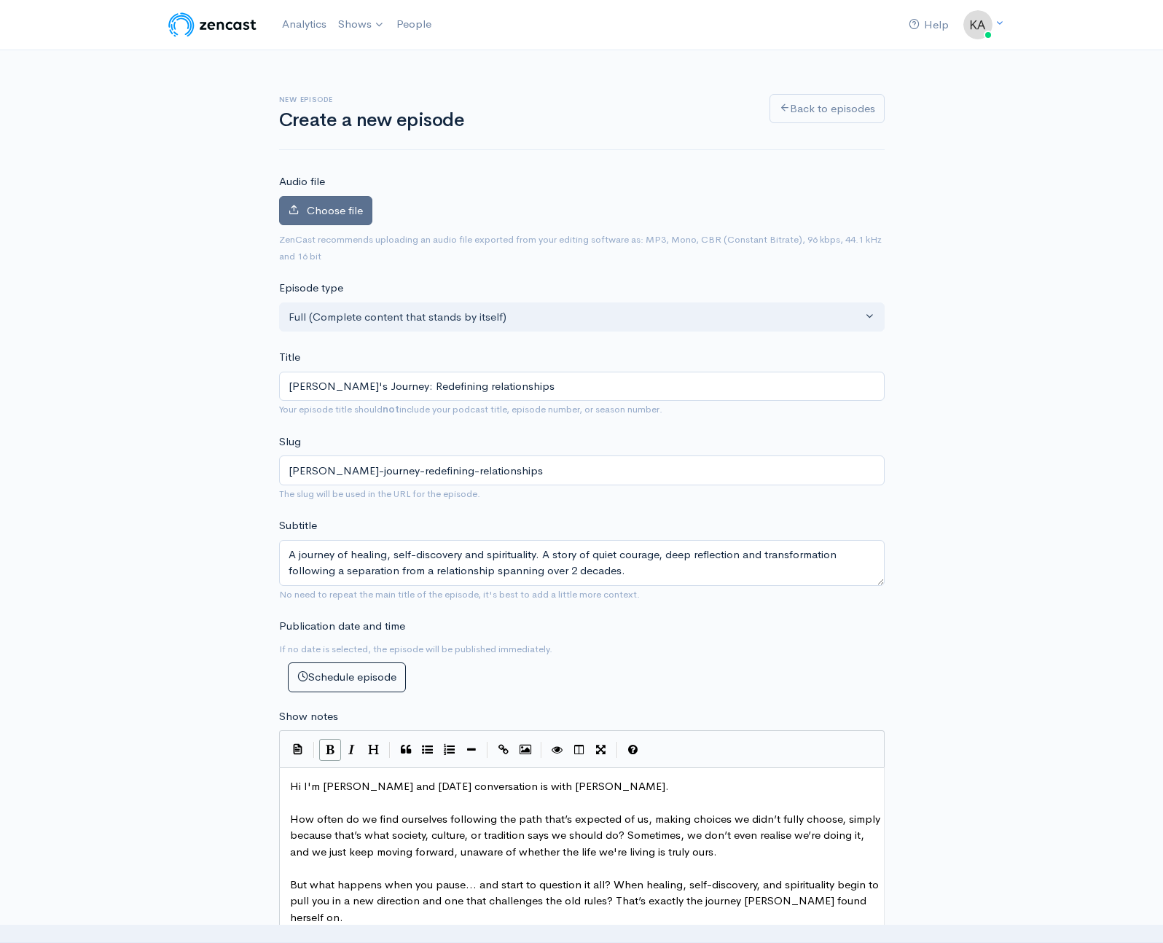
click at [343, 207] on span "Choose file" at bounding box center [335, 210] width 56 height 14
click at [0, 0] on input "Choose file" at bounding box center [0, 0] width 0 height 0
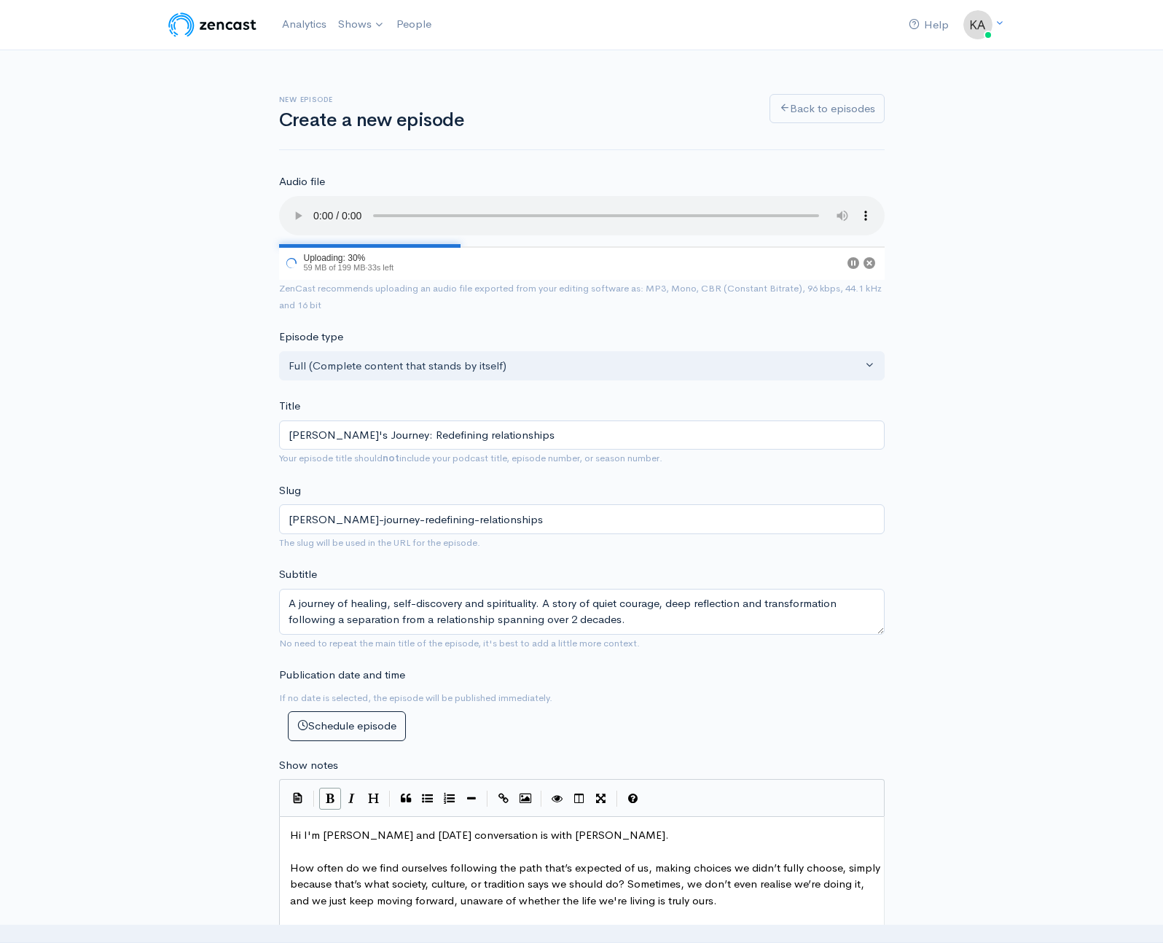
scroll to position [9, 0]
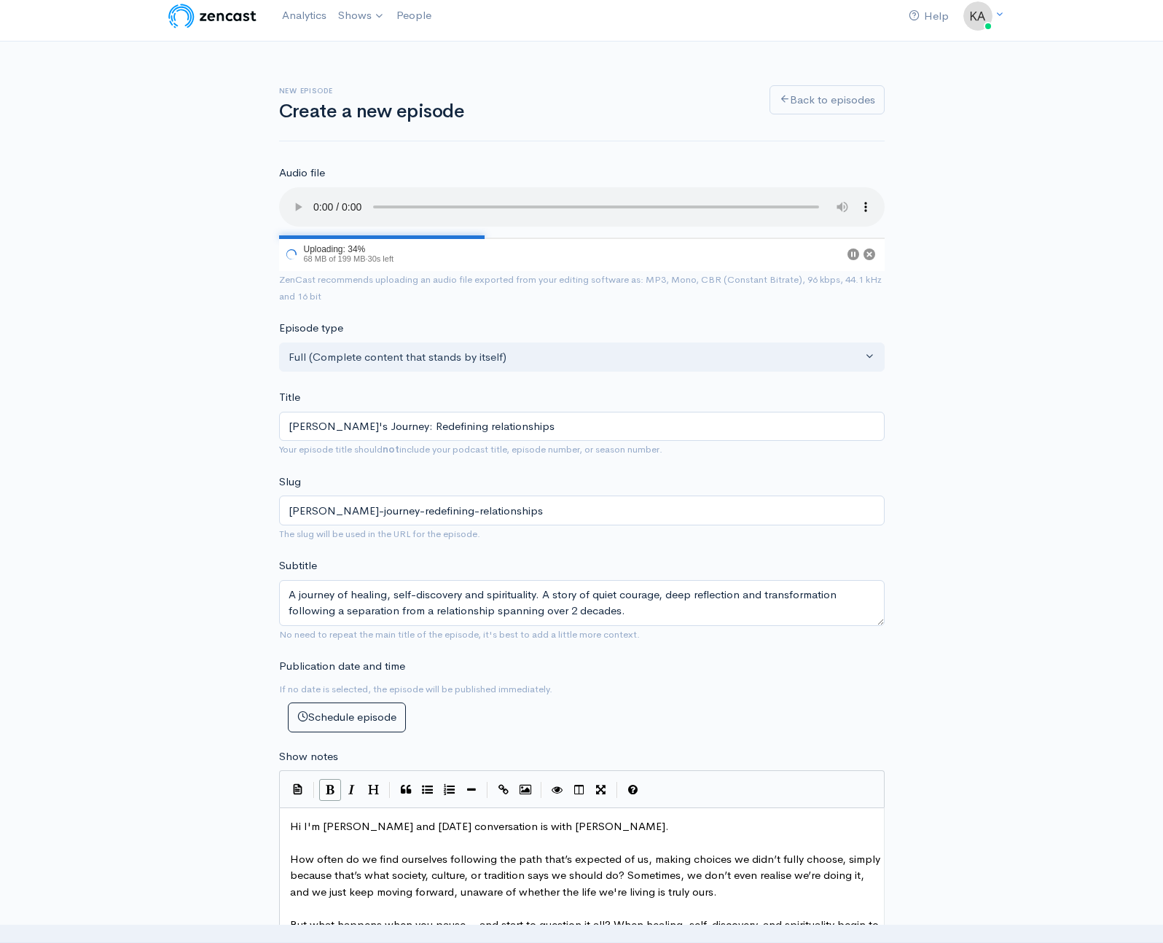
click at [327, 826] on span "Hi I'm krutika and today's conversation is with Sonia." at bounding box center [479, 826] width 379 height 14
type textarea "K"
click at [398, 837] on pre "​" at bounding box center [587, 842] width 600 height 17
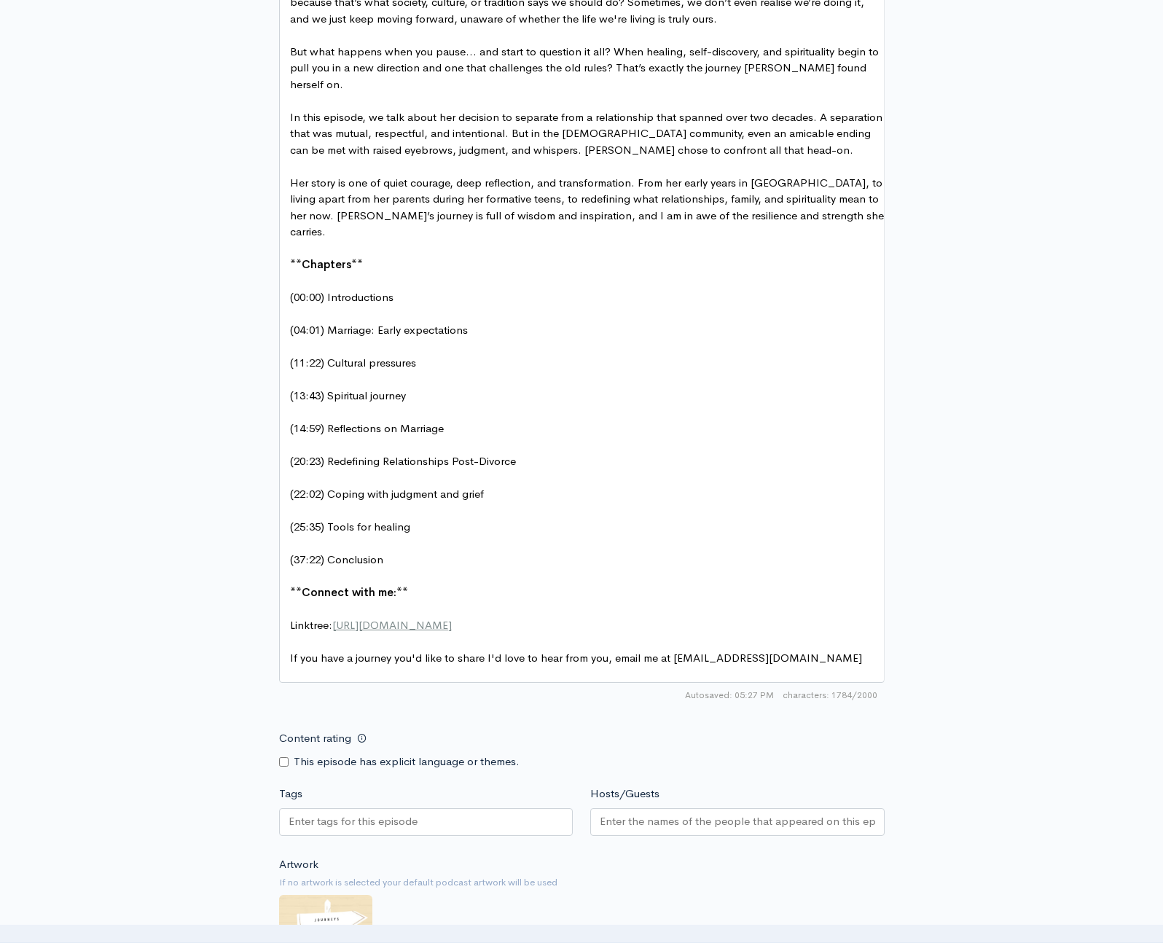
scroll to position [891, 0]
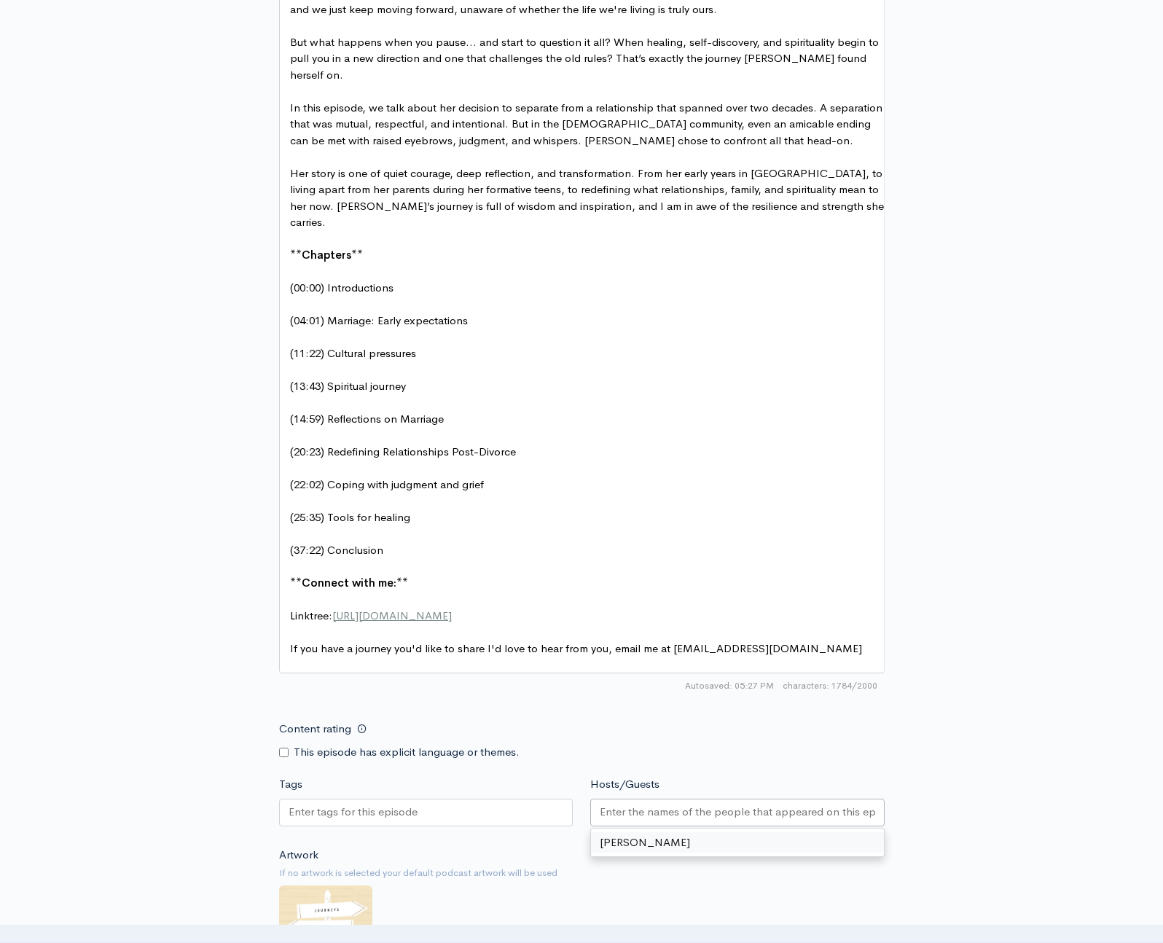
click at [610, 803] on input "Hosts/Guests" at bounding box center [737, 811] width 275 height 17
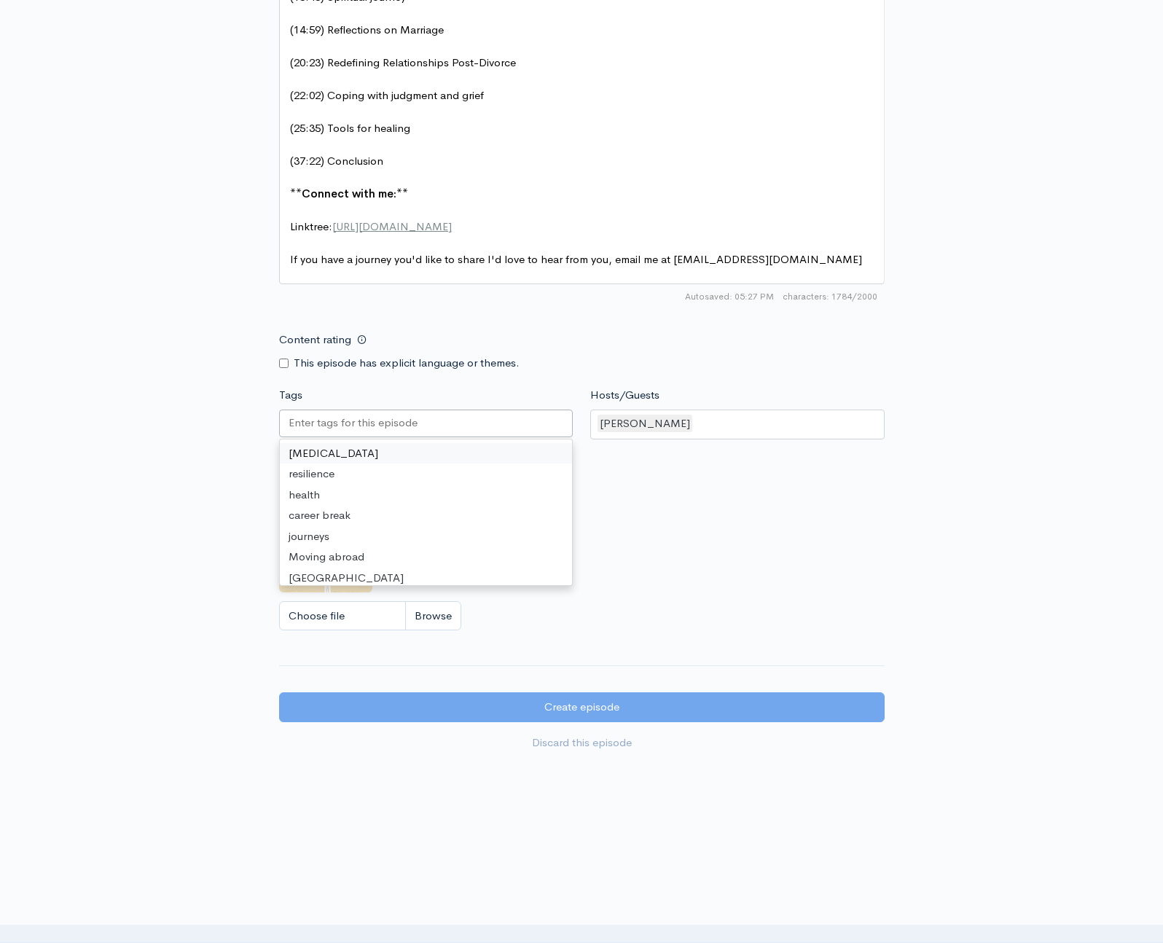
click at [345, 414] on input "Tags" at bounding box center [353, 422] width 131 height 17
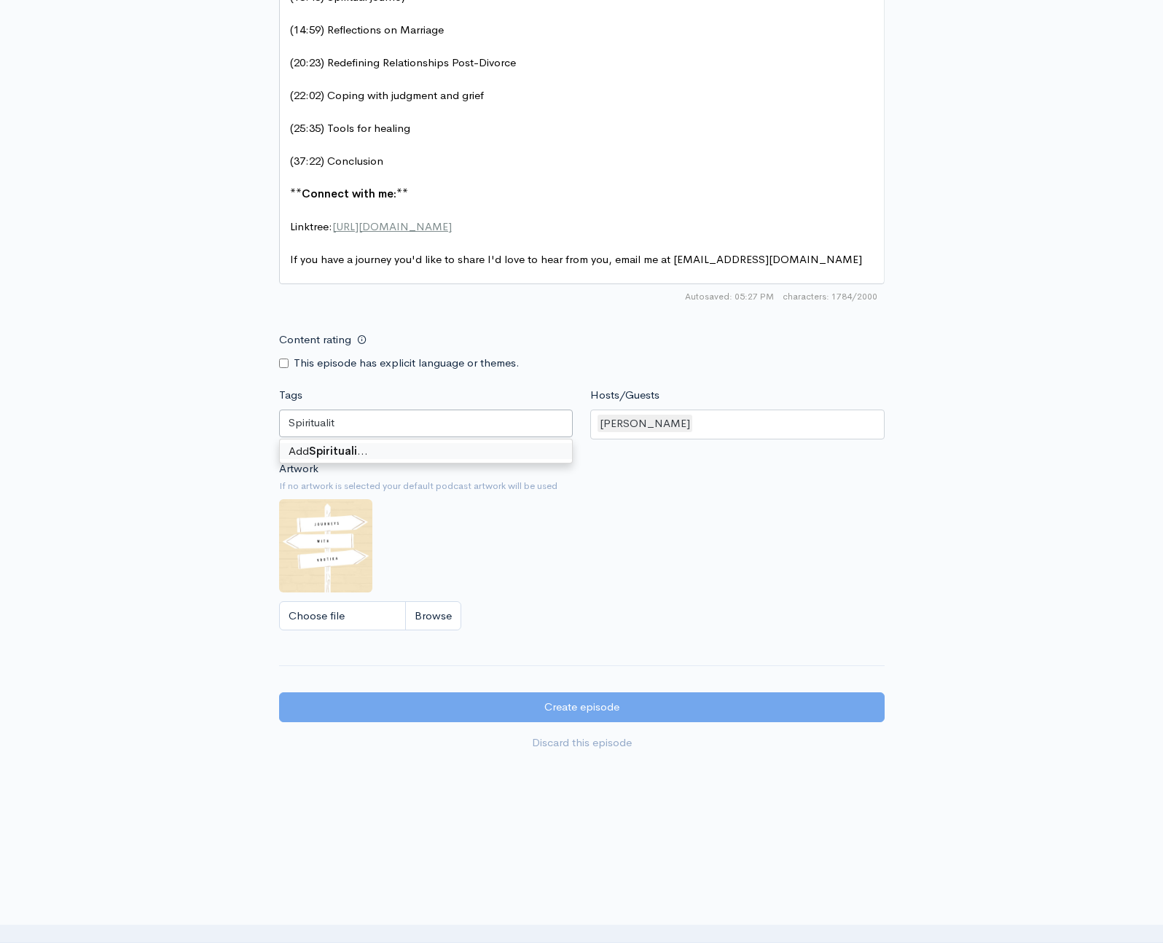
type input "Spirituality"
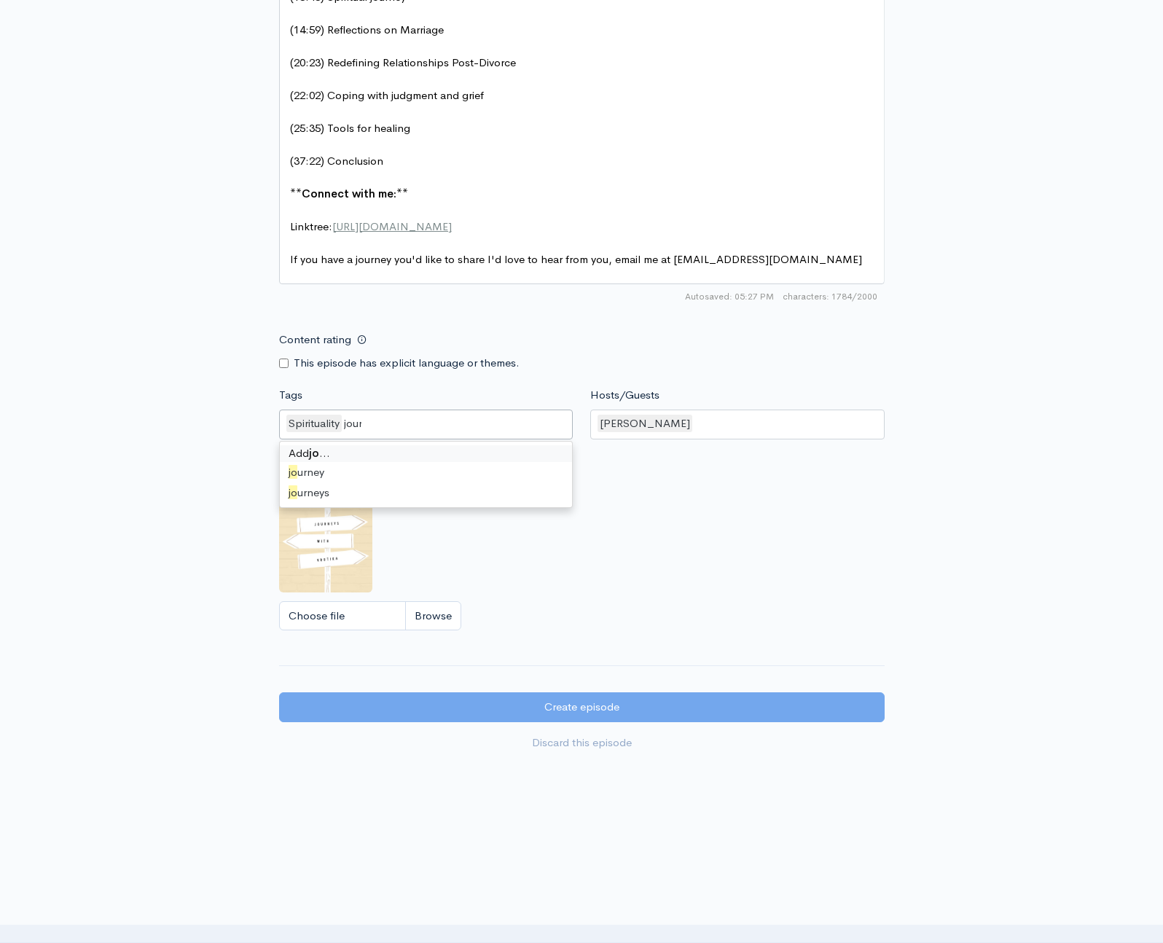
type input "journ"
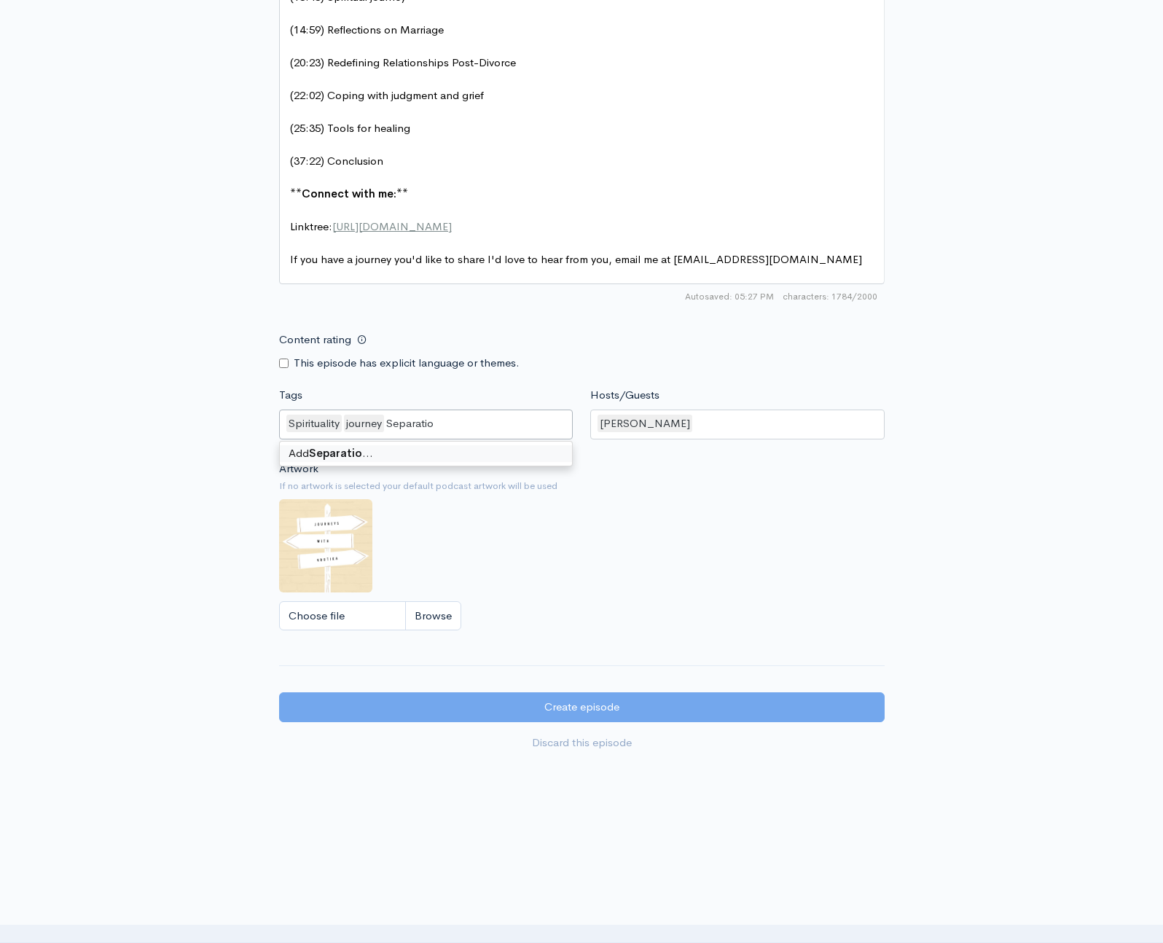
type input "Separation"
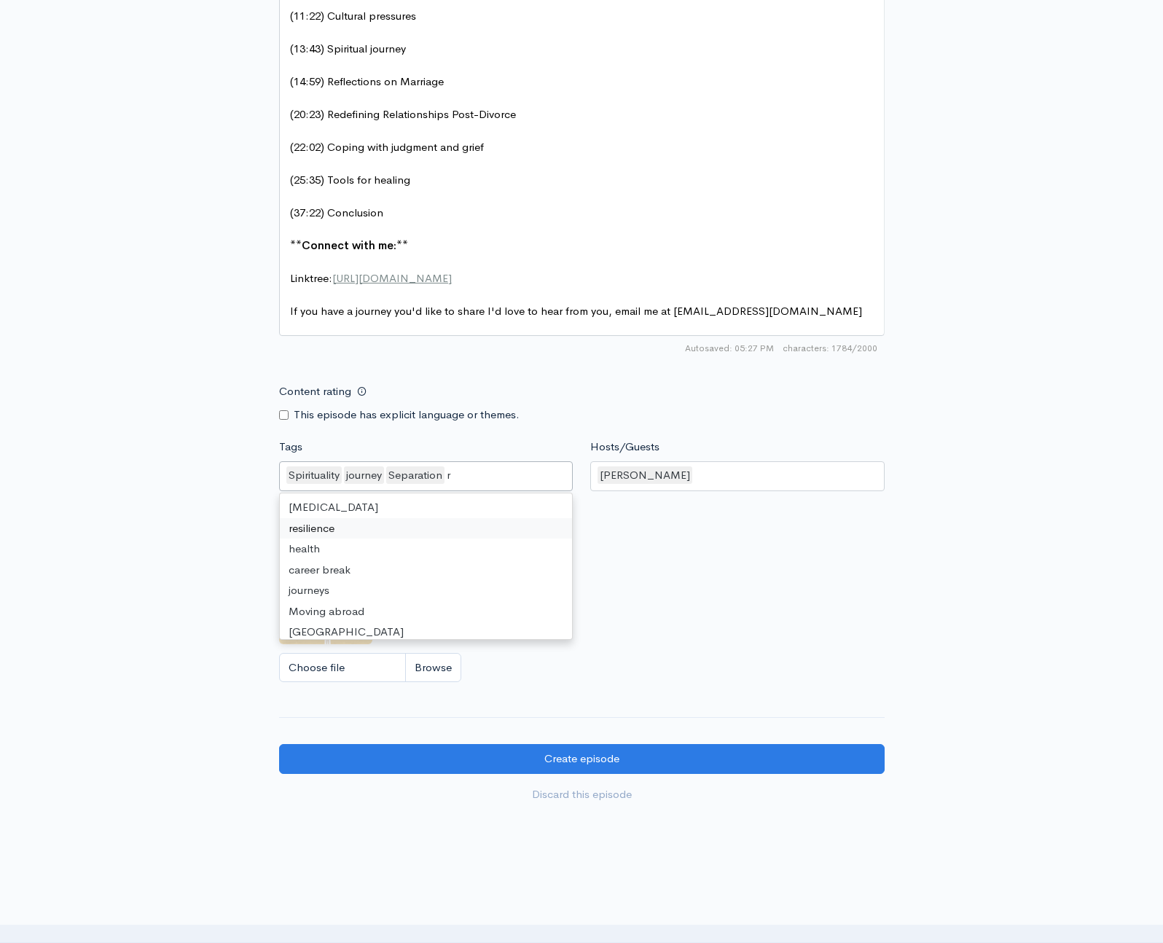
scroll to position [1313, 0]
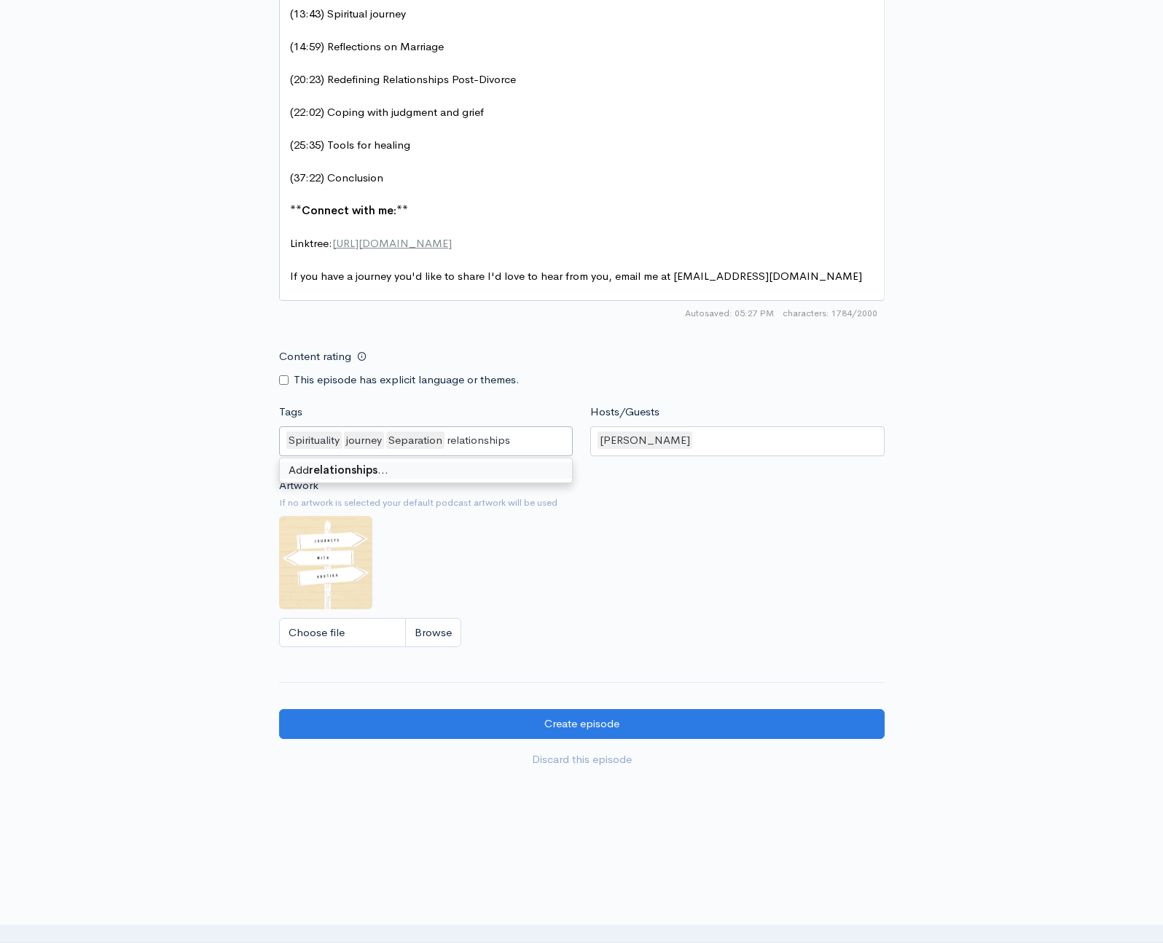
type input "relationships"
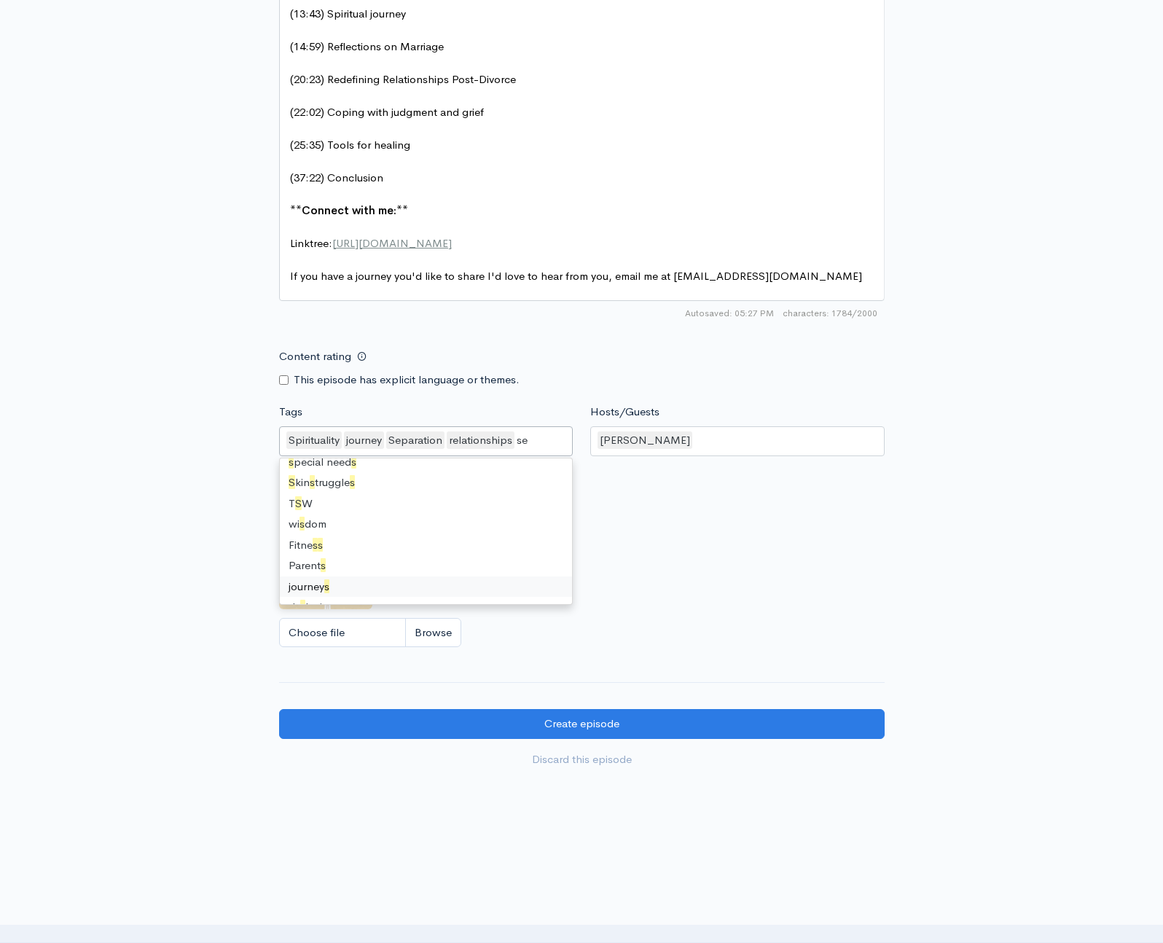
scroll to position [0, 0]
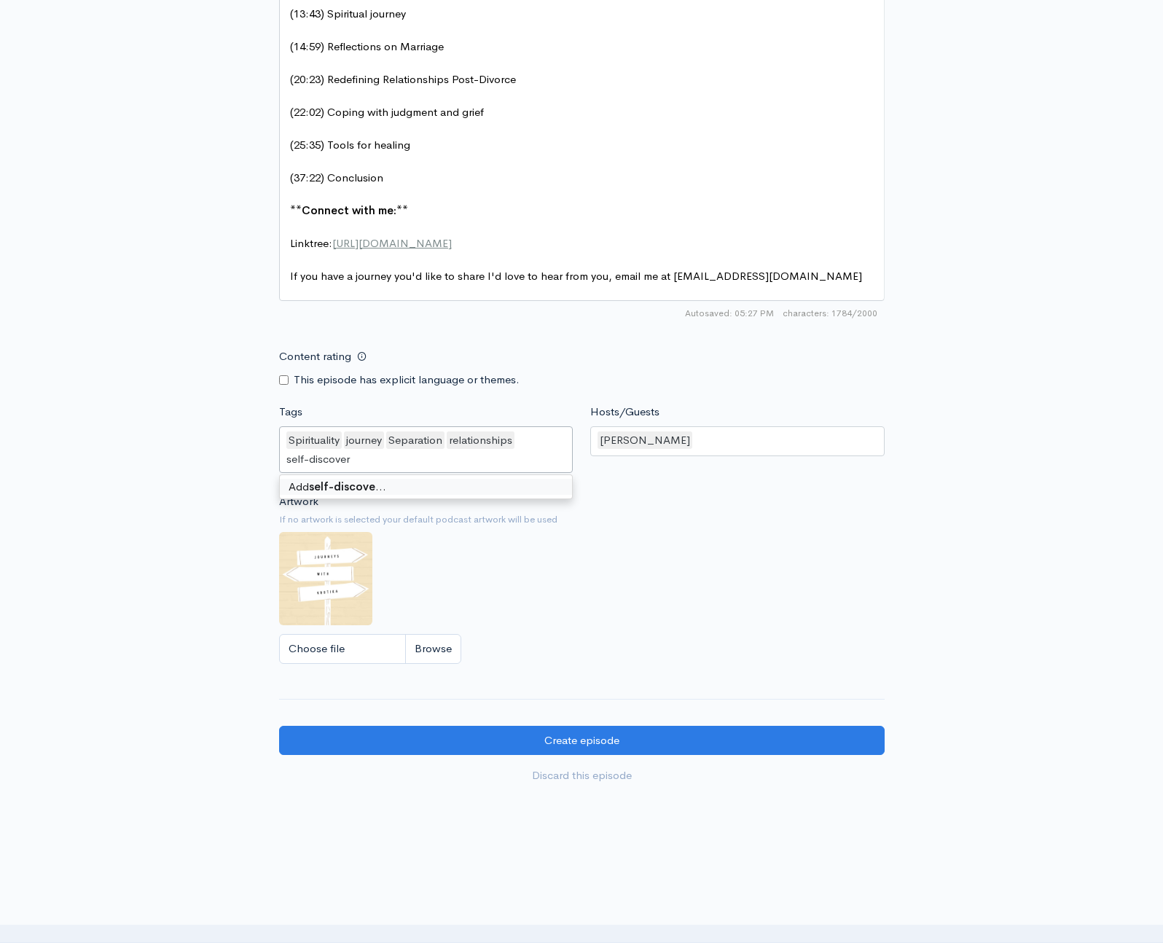
type input "self-discovery"
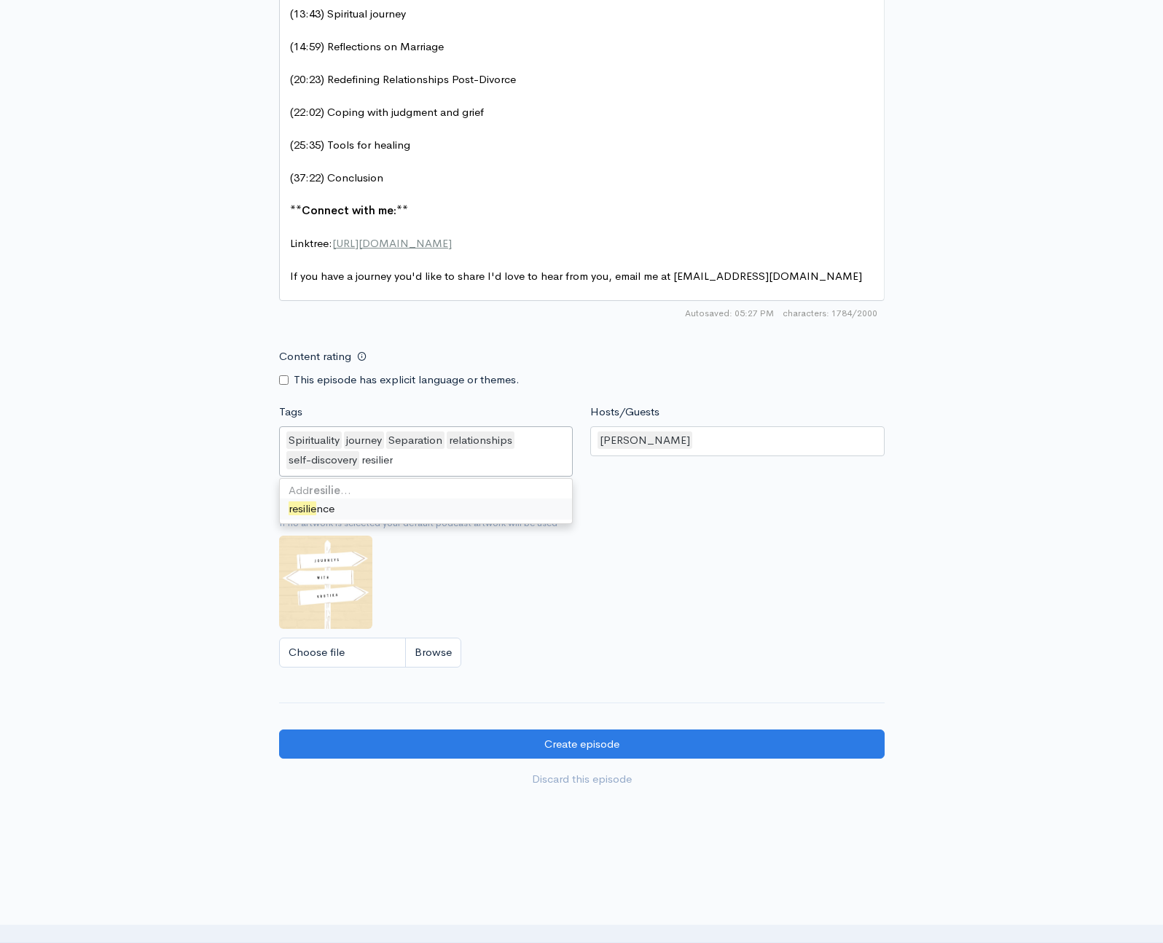
type input "resilience"
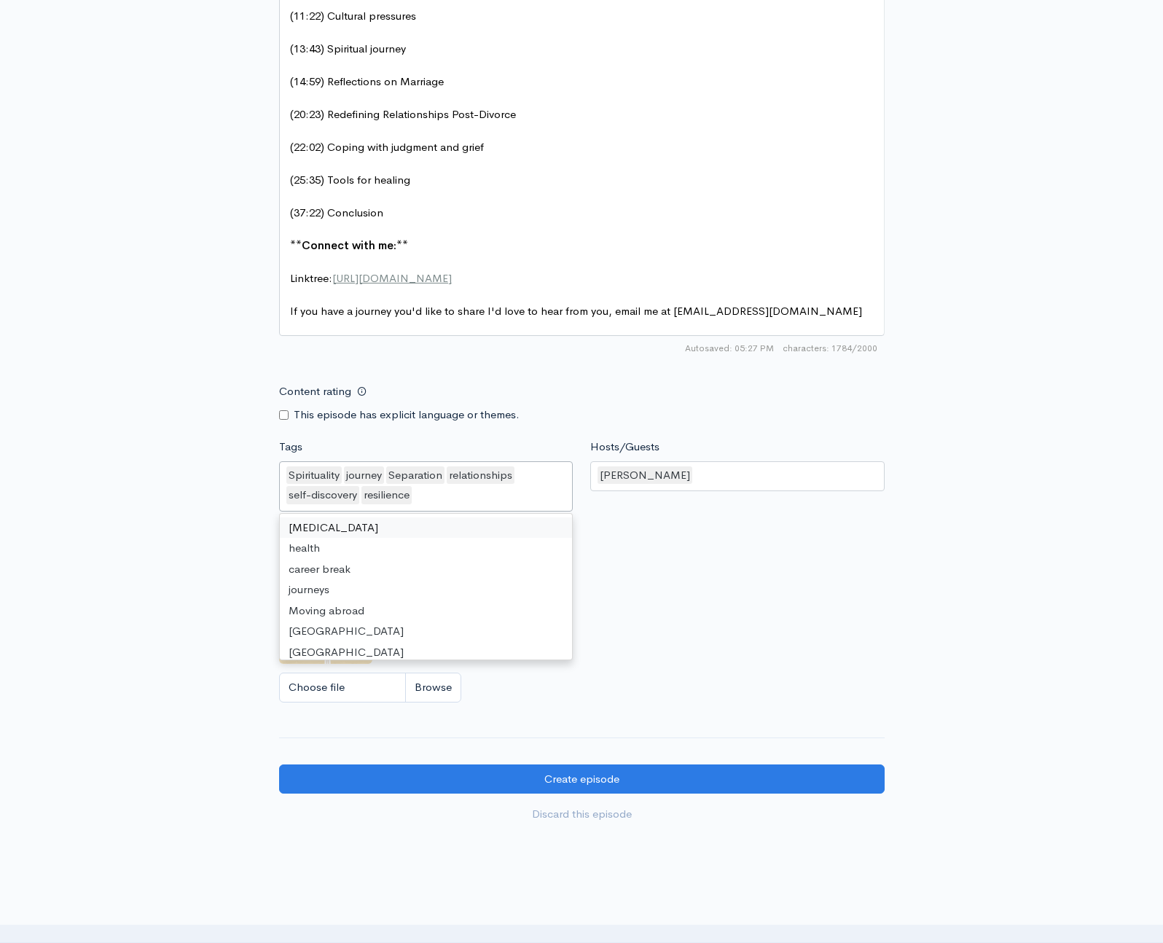
scroll to position [1333, 0]
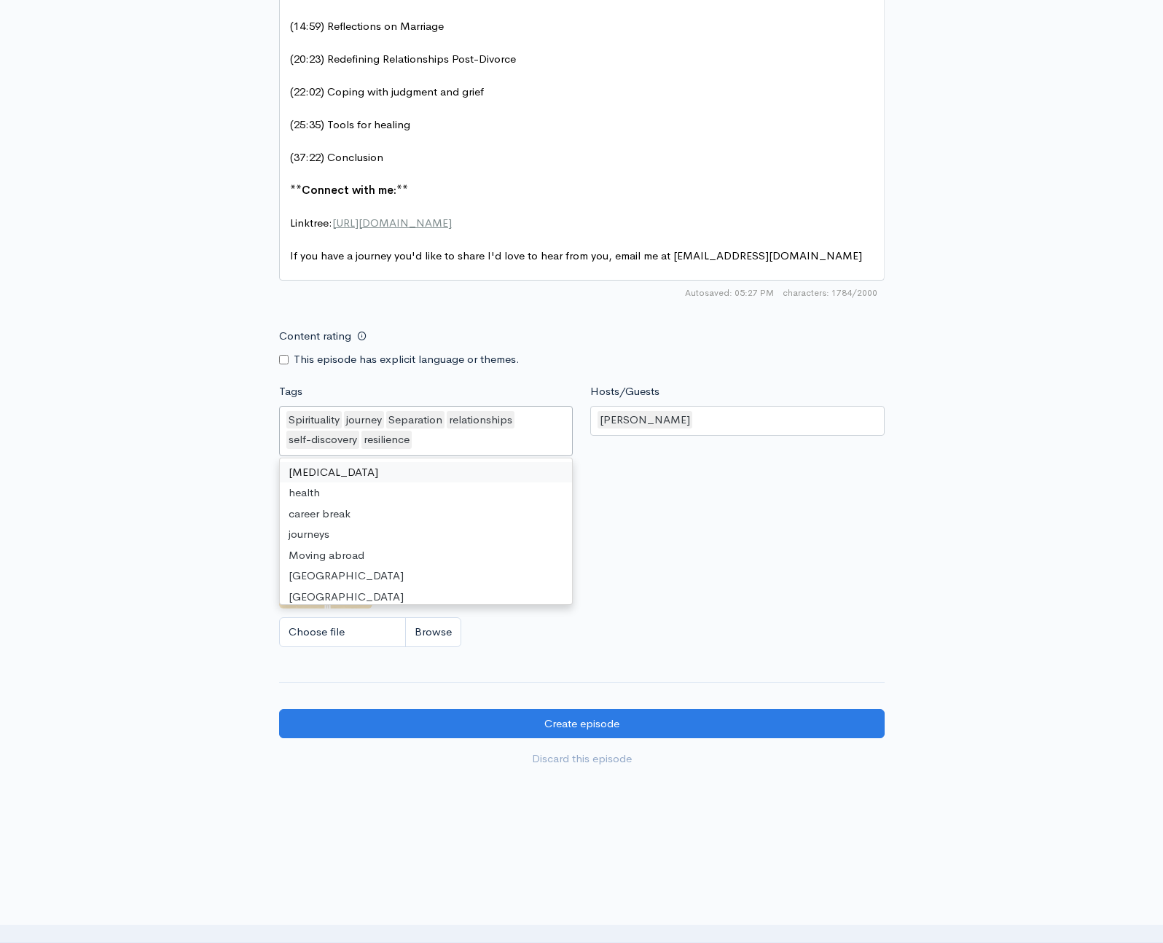
click at [680, 549] on div "Artwork If no artwork is selected your default podcast artwork will be used Cho…" at bounding box center [581, 565] width 605 height 179
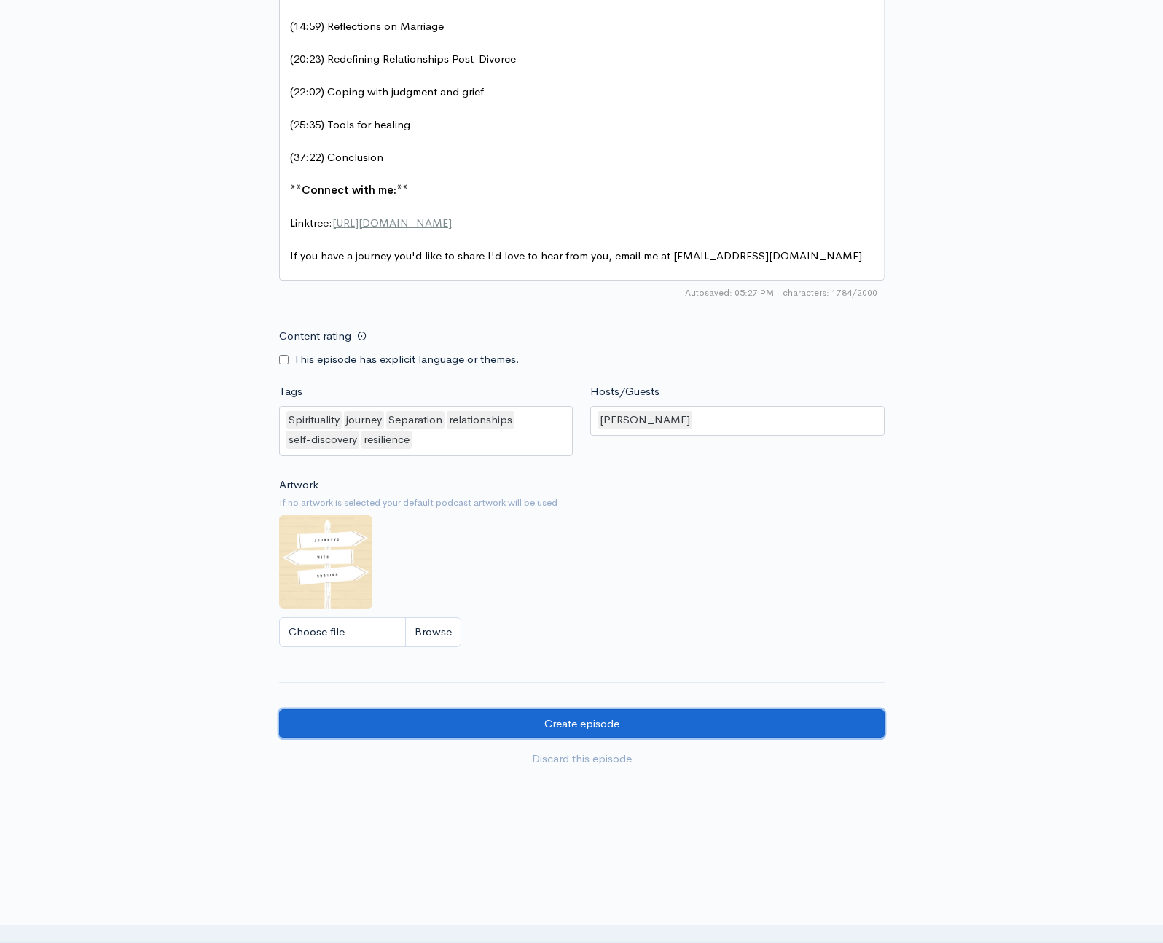
click at [618, 709] on input "Create episode" at bounding box center [581, 724] width 605 height 30
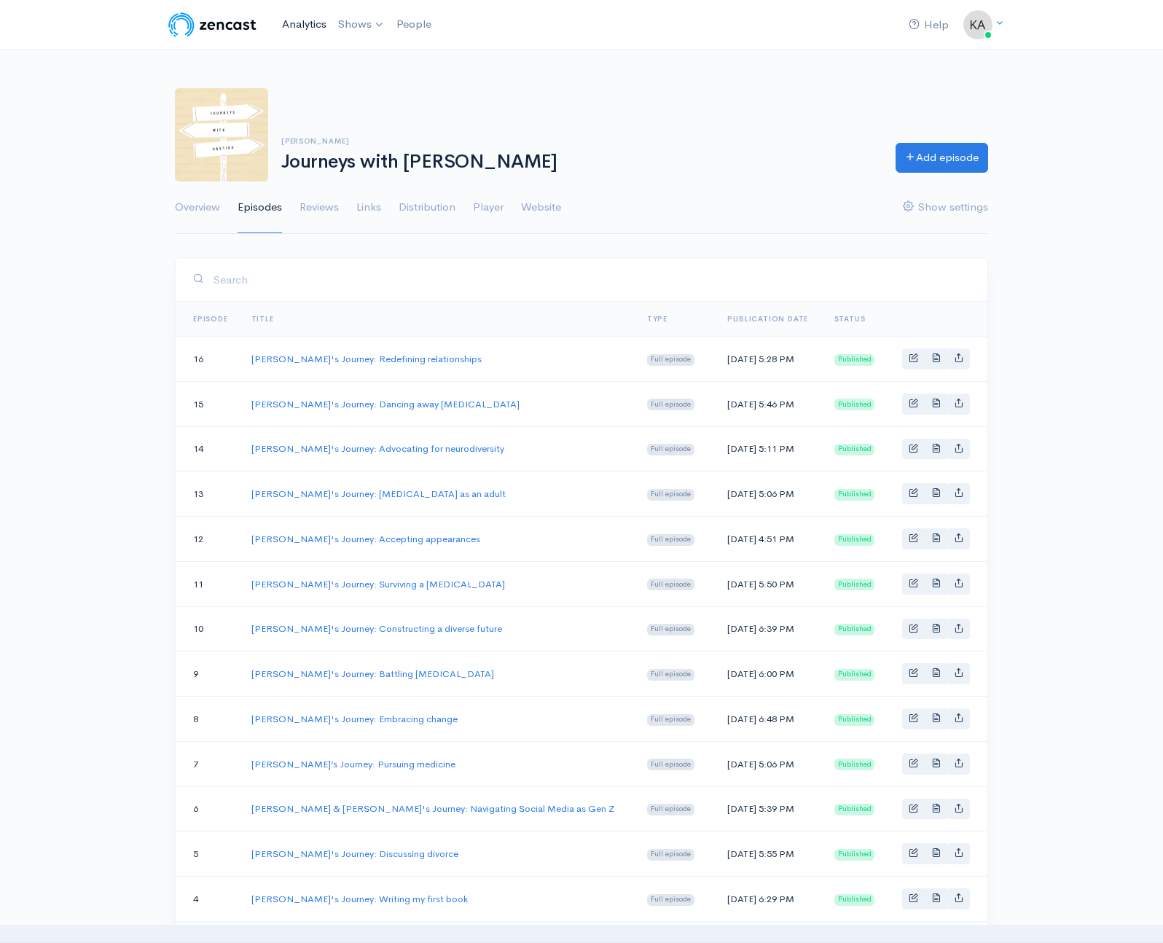
click at [308, 24] on link "Analytics" at bounding box center [304, 24] width 56 height 31
